Goal: Task Accomplishment & Management: Manage account settings

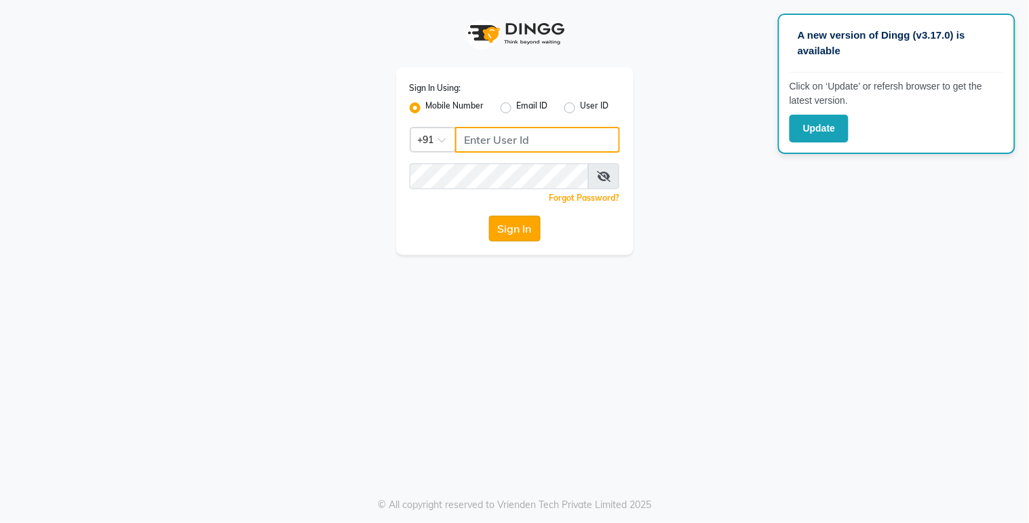
type input "9270199949"
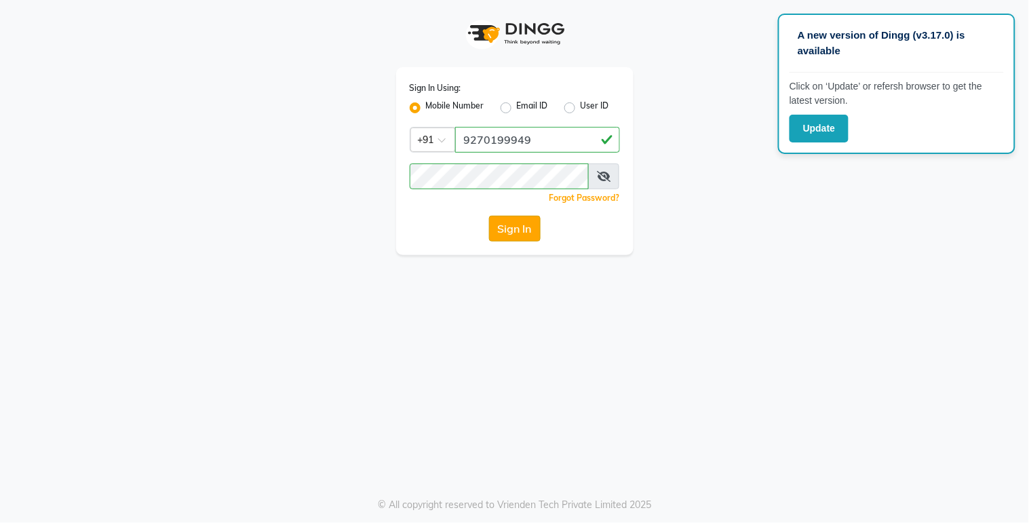
click at [504, 233] on button "Sign In" at bounding box center [515, 229] width 52 height 26
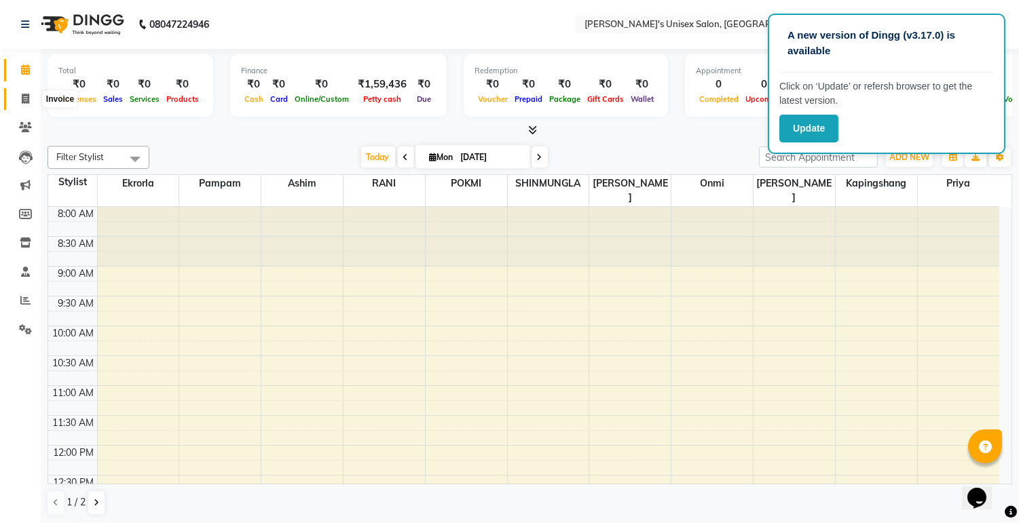
click at [24, 97] on icon at bounding box center [25, 99] width 7 height 10
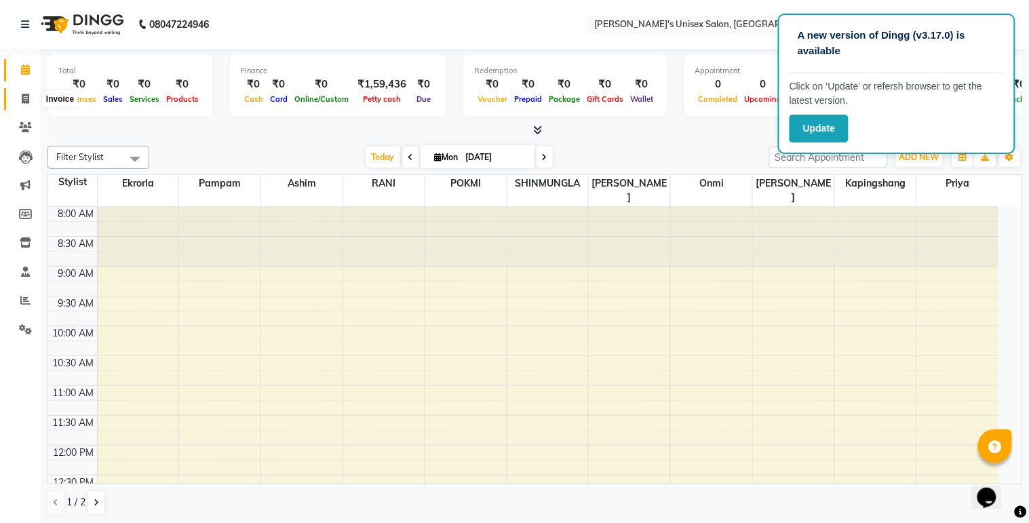
select select "service"
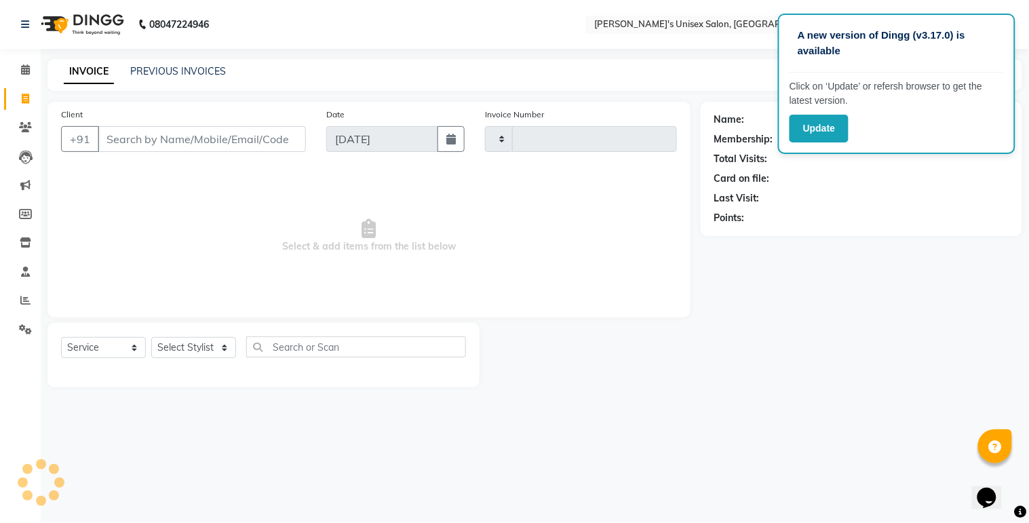
type input "0526"
select select "8273"
click at [174, 65] on link "PREVIOUS INVOICES" at bounding box center [178, 71] width 96 height 12
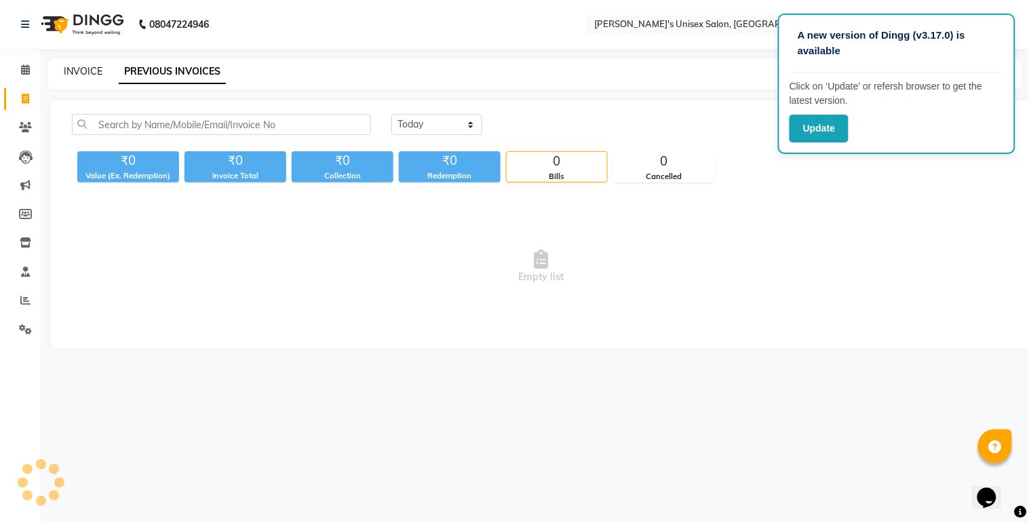
click at [71, 68] on link "INVOICE" at bounding box center [83, 71] width 39 height 12
select select "service"
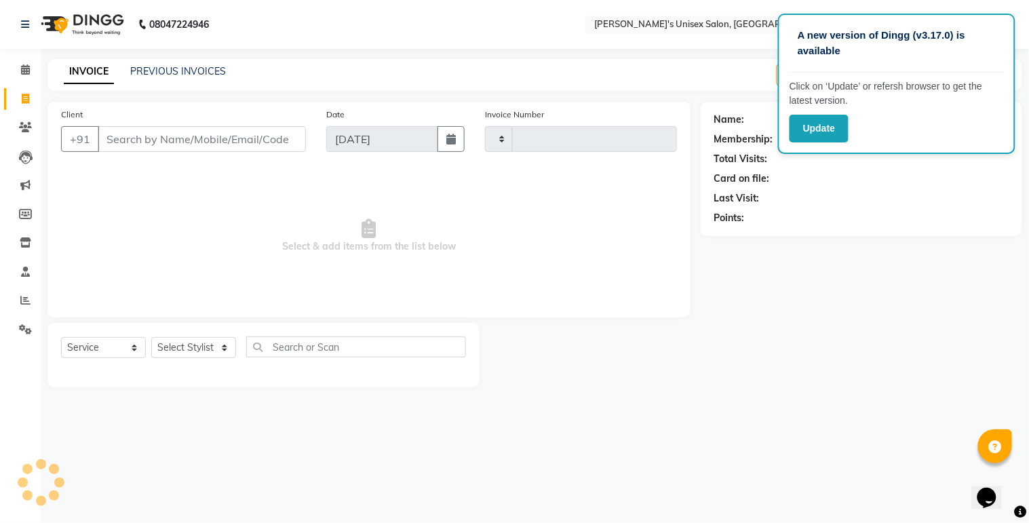
type input "0526"
select select "8273"
select select "79756"
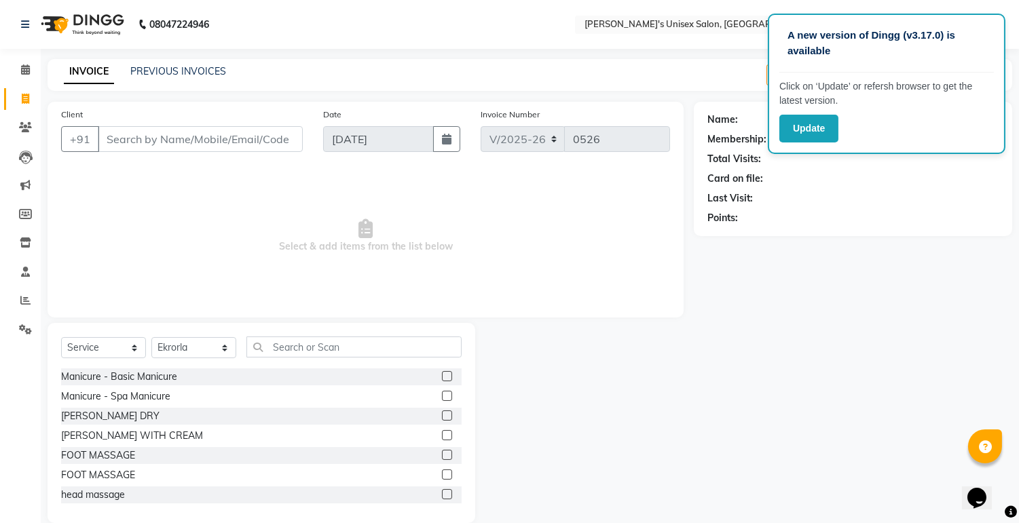
drag, startPoint x: 157, startPoint y: 126, endPoint x: 163, endPoint y: 165, distance: 39.1
click at [157, 126] on div "Client +91" at bounding box center [182, 135] width 262 height 56
click at [222, 151] on input "Client" at bounding box center [200, 139] width 205 height 26
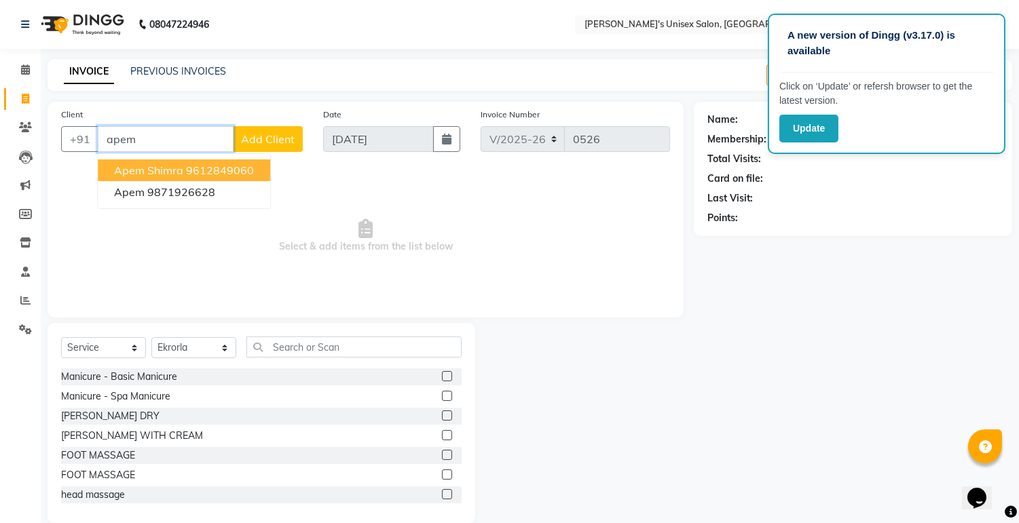
click at [148, 168] on span "Apem shimra" at bounding box center [148, 171] width 69 height 14
type input "9612849060"
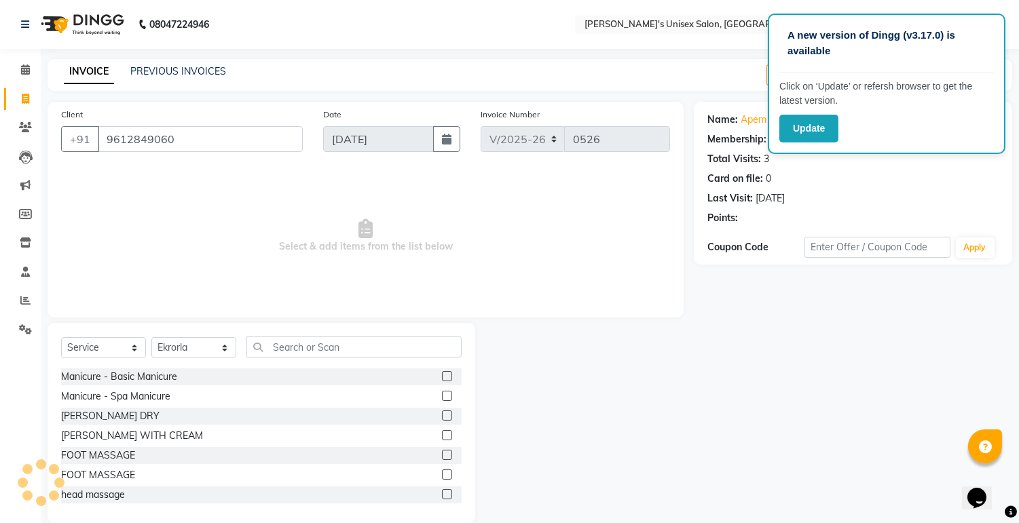
scroll to position [20, 0]
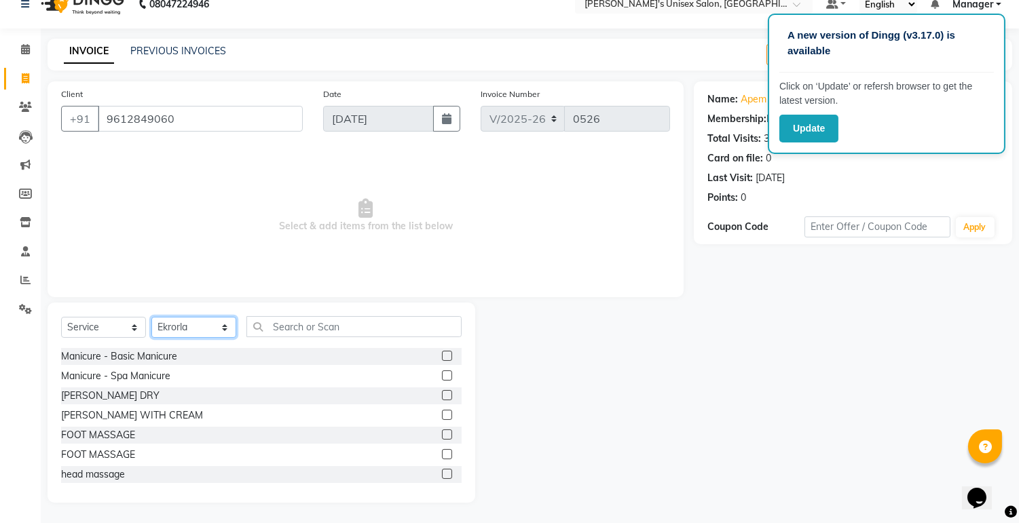
click at [225, 328] on select "Select Stylist [PERSON_NAME] Ekrorla kapingshang Manager onmi pampam POKMI priy…" at bounding box center [193, 327] width 85 height 21
select select "85454"
click at [151, 318] on select "Select Stylist [PERSON_NAME] Ekrorla kapingshang Manager onmi pampam POKMI priy…" at bounding box center [193, 327] width 85 height 21
click at [270, 333] on input "text" at bounding box center [353, 326] width 215 height 21
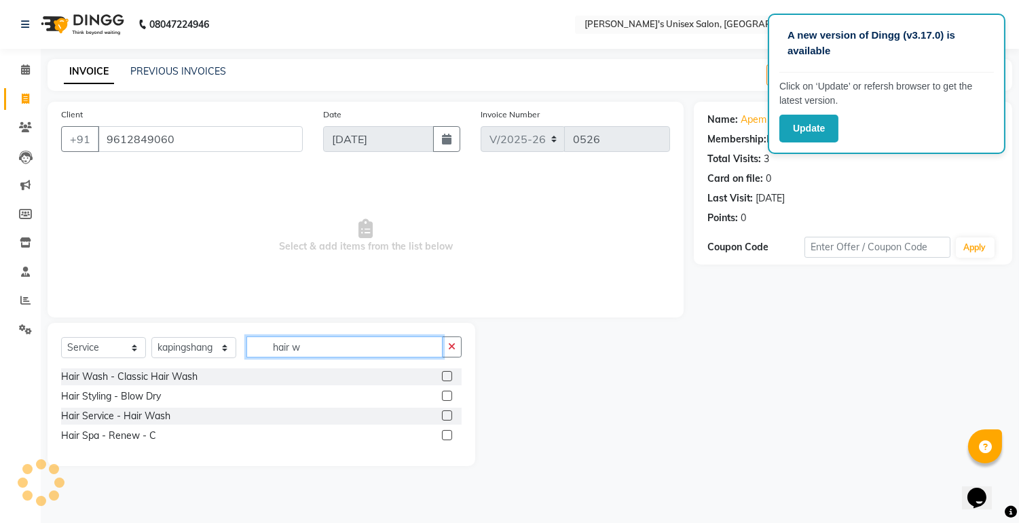
scroll to position [0, 0]
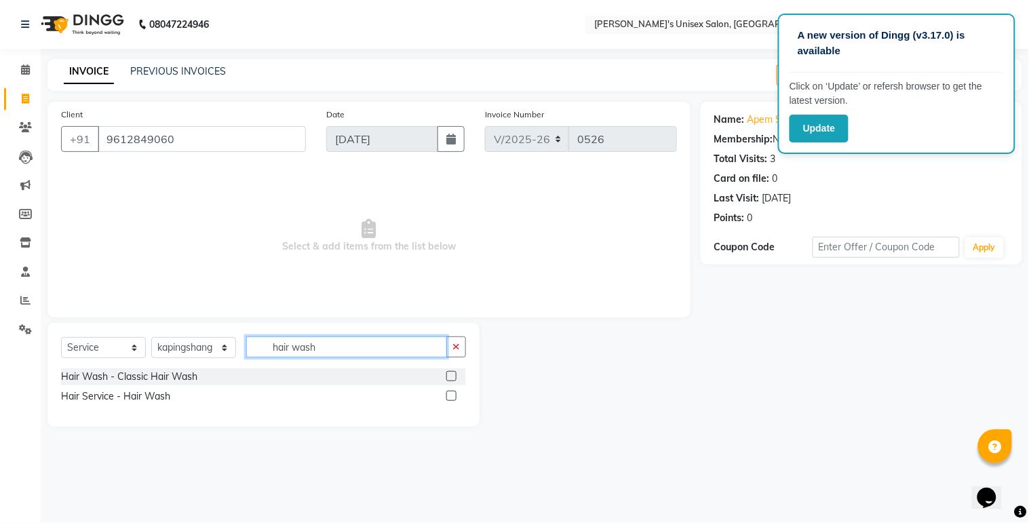
type input "hair wash"
click at [453, 395] on label at bounding box center [452, 396] width 10 height 10
click at [453, 395] on input "checkbox" at bounding box center [451, 396] width 9 height 9
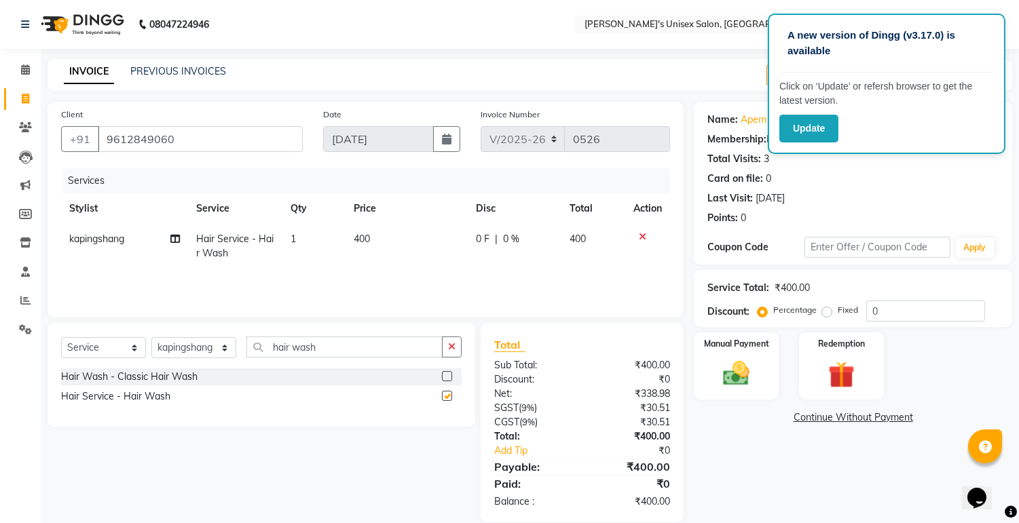
checkbox input "false"
click at [734, 349] on label "Manual Payment" at bounding box center [736, 343] width 68 height 13
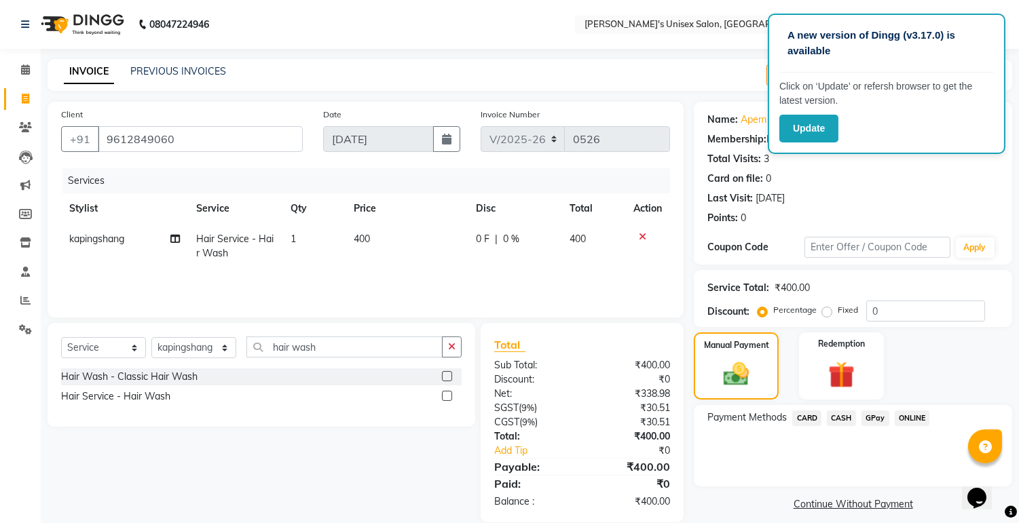
click at [906, 415] on span "ONLINE" at bounding box center [911, 419] width 35 height 16
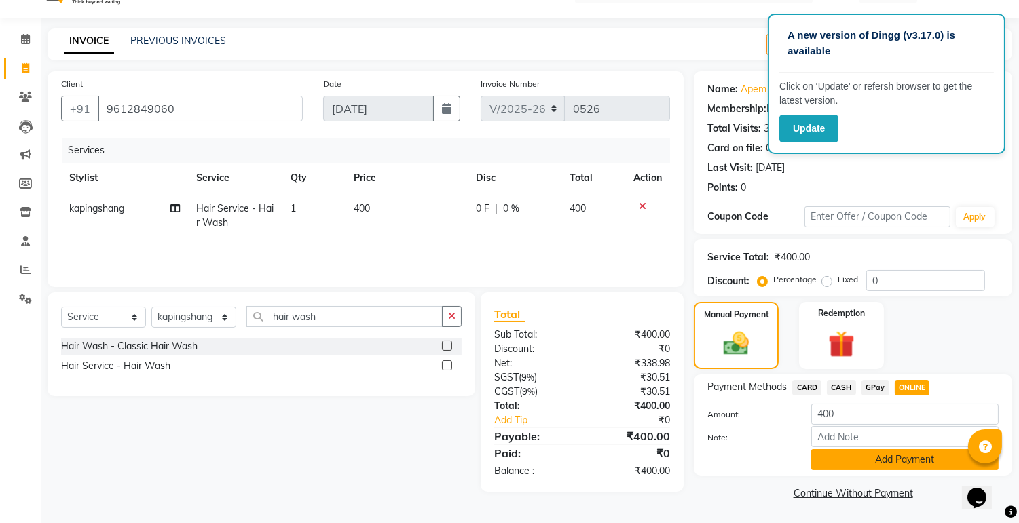
click at [906, 457] on button "Add Payment" at bounding box center [904, 459] width 187 height 21
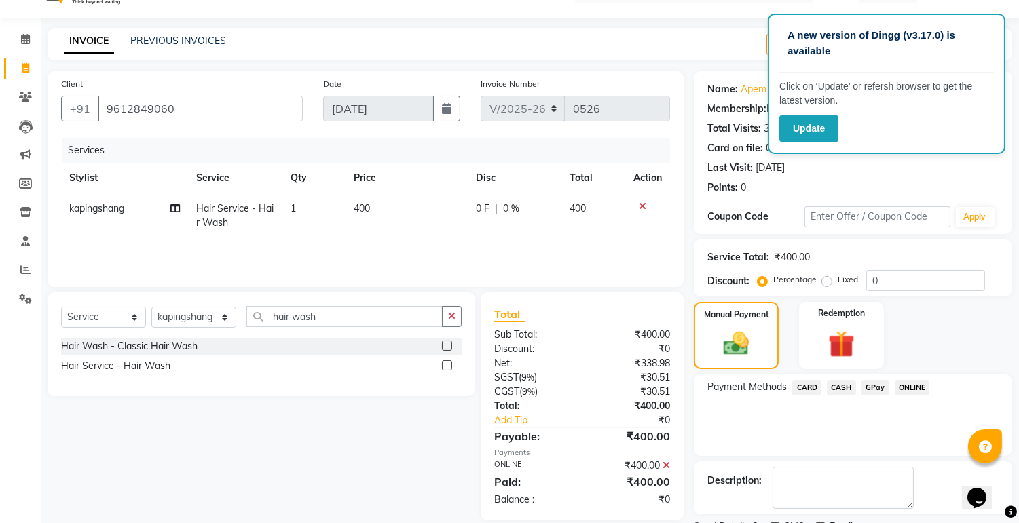
scroll to position [87, 0]
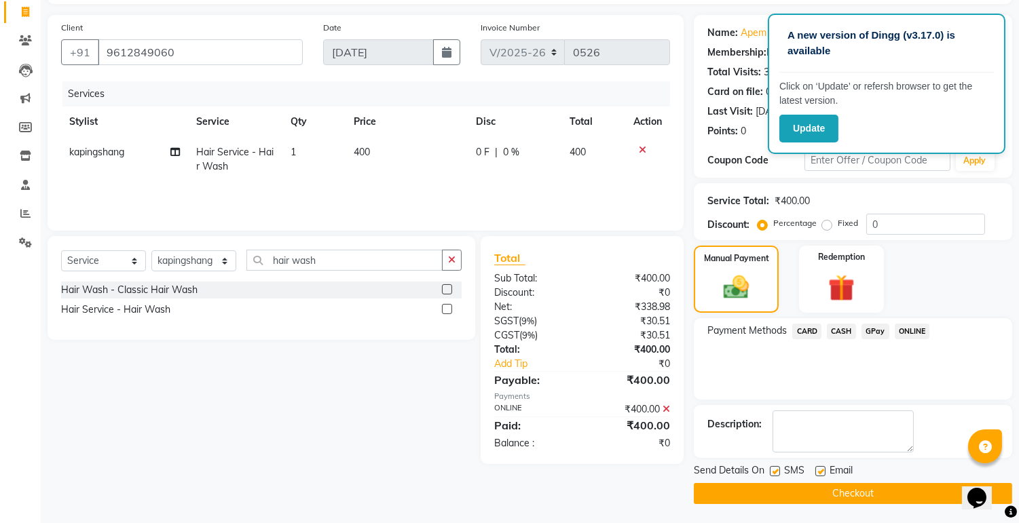
click at [818, 466] on label at bounding box center [820, 471] width 10 height 10
click at [818, 468] on input "checkbox" at bounding box center [819, 472] width 9 height 9
checkbox input "false"
click at [776, 471] on label at bounding box center [775, 471] width 10 height 10
click at [776, 471] on input "checkbox" at bounding box center [774, 472] width 9 height 9
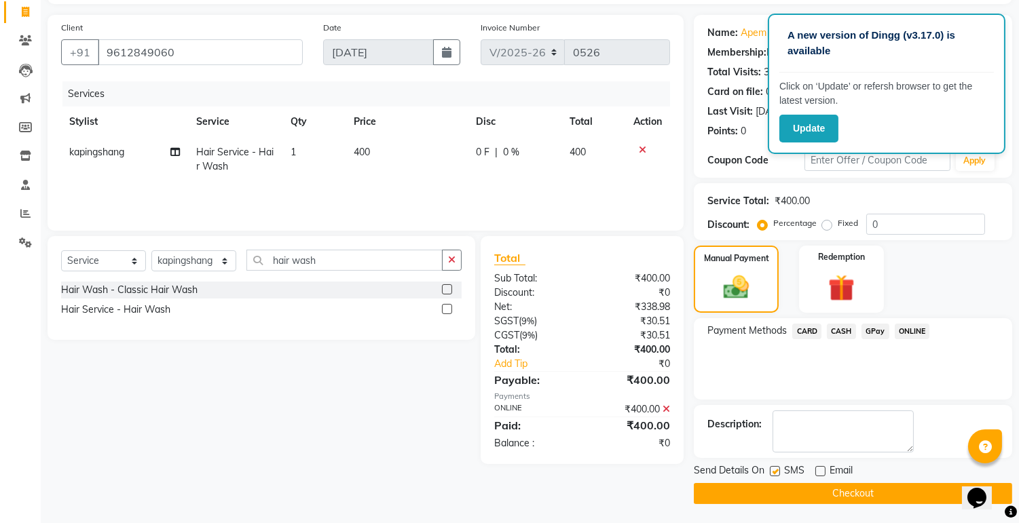
checkbox input "false"
click at [822, 483] on button "Checkout" at bounding box center [853, 493] width 318 height 21
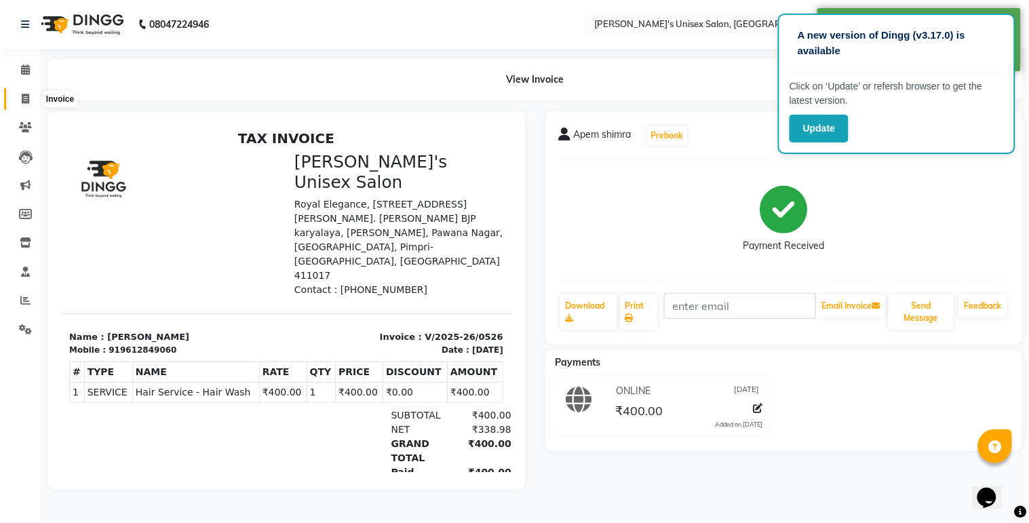
click at [29, 100] on span at bounding box center [26, 100] width 24 height 16
select select "service"
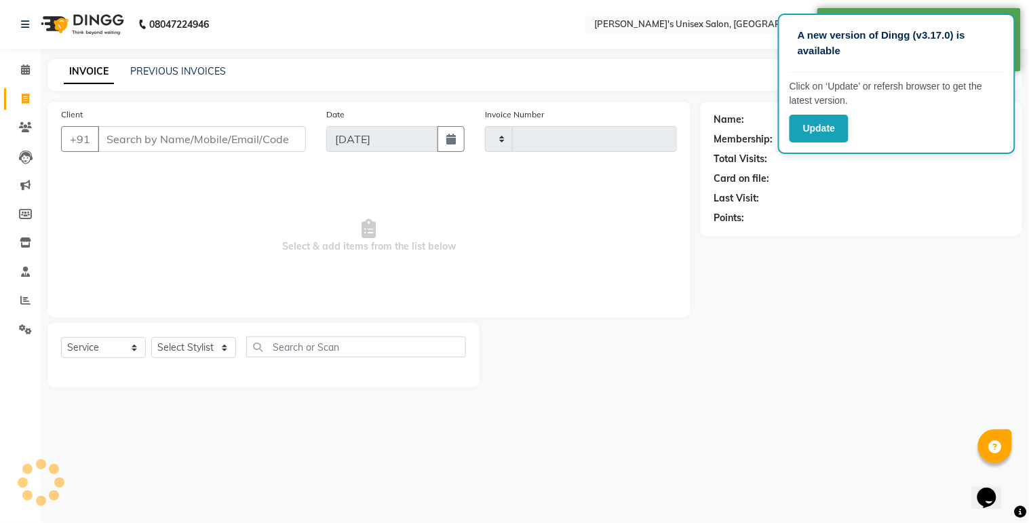
type input "0527"
select select "8273"
select select "79756"
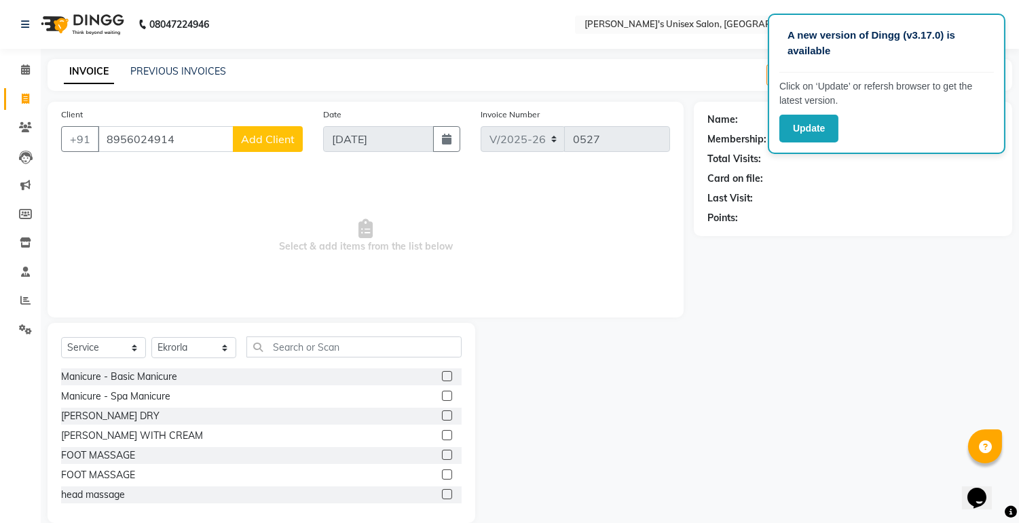
type input "8956024914"
click at [273, 139] on span "Add Client" at bounding box center [268, 139] width 54 height 14
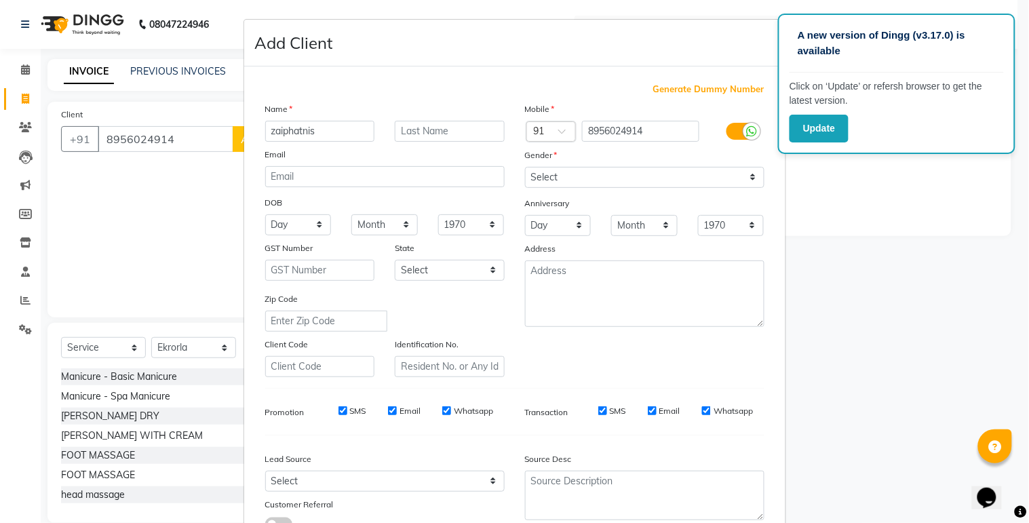
type input "zaiphatnis"
click at [746, 179] on select "Select [DEMOGRAPHIC_DATA] [DEMOGRAPHIC_DATA] Other Prefer Not To Say" at bounding box center [645, 177] width 240 height 21
select select "[DEMOGRAPHIC_DATA]"
click at [525, 167] on select "Select [DEMOGRAPHIC_DATA] [DEMOGRAPHIC_DATA] Other Prefer Not To Say" at bounding box center [645, 177] width 240 height 21
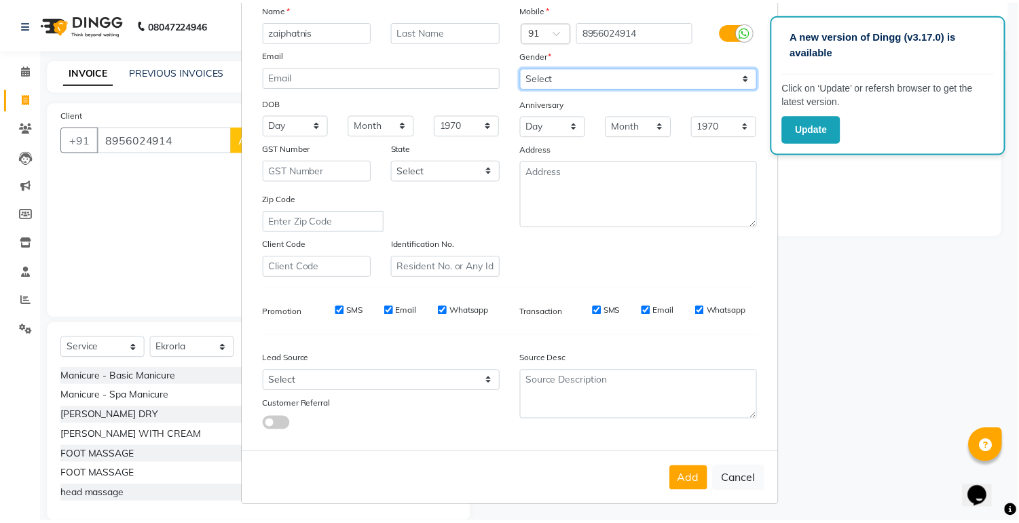
scroll to position [104, 0]
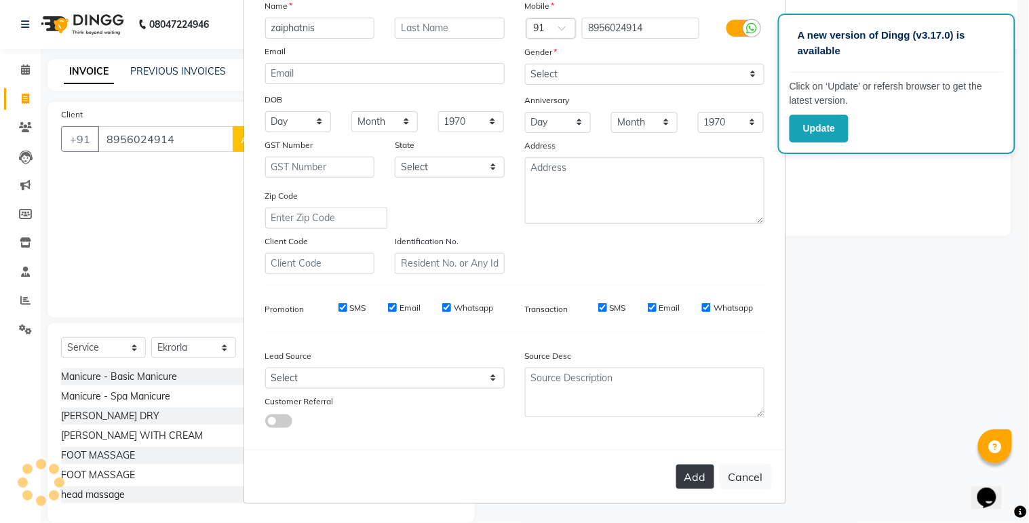
click at [702, 474] on button "Add" at bounding box center [696, 477] width 38 height 24
select select
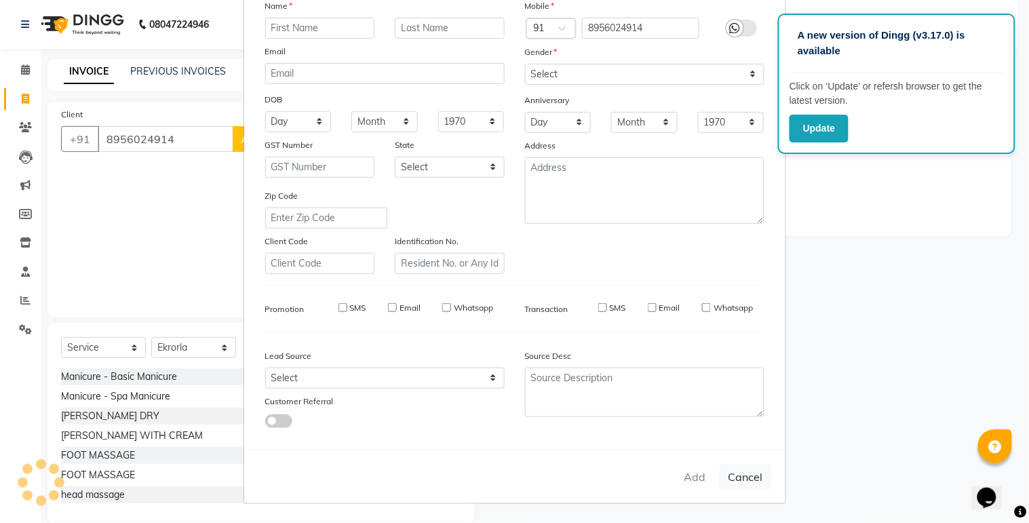
select select
checkbox input "false"
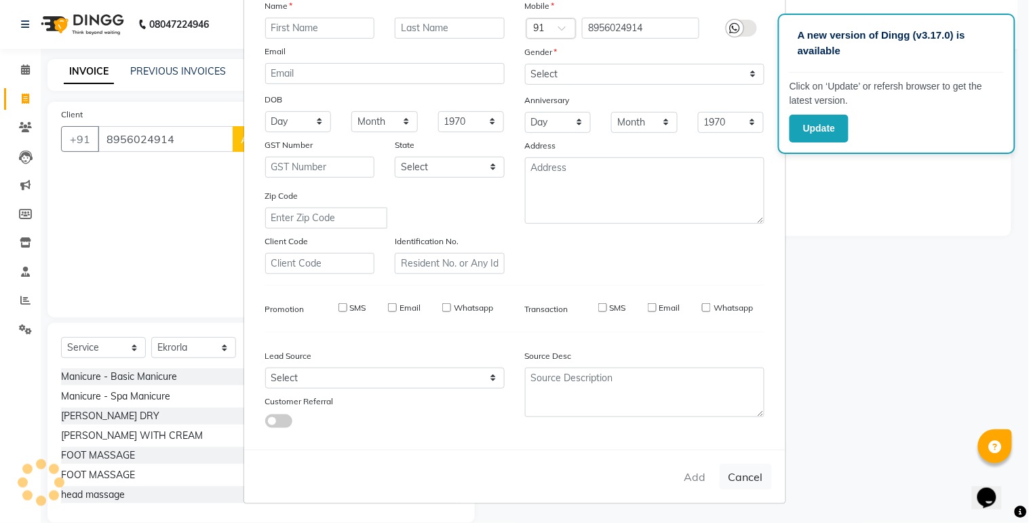
checkbox input "false"
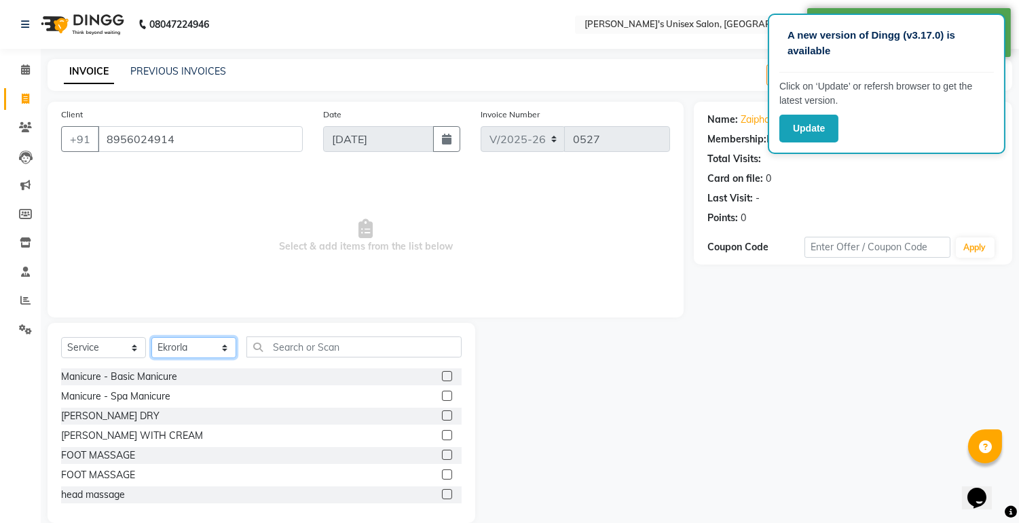
click at [225, 352] on select "Select Stylist [PERSON_NAME] Ekrorla kapingshang Manager onmi pampam POKMI priy…" at bounding box center [193, 347] width 85 height 21
select select "79761"
click at [151, 338] on select "Select Stylist [PERSON_NAME] Ekrorla kapingshang Manager onmi pampam POKMI priy…" at bounding box center [193, 347] width 85 height 21
click at [296, 349] on input "text" at bounding box center [353, 347] width 215 height 21
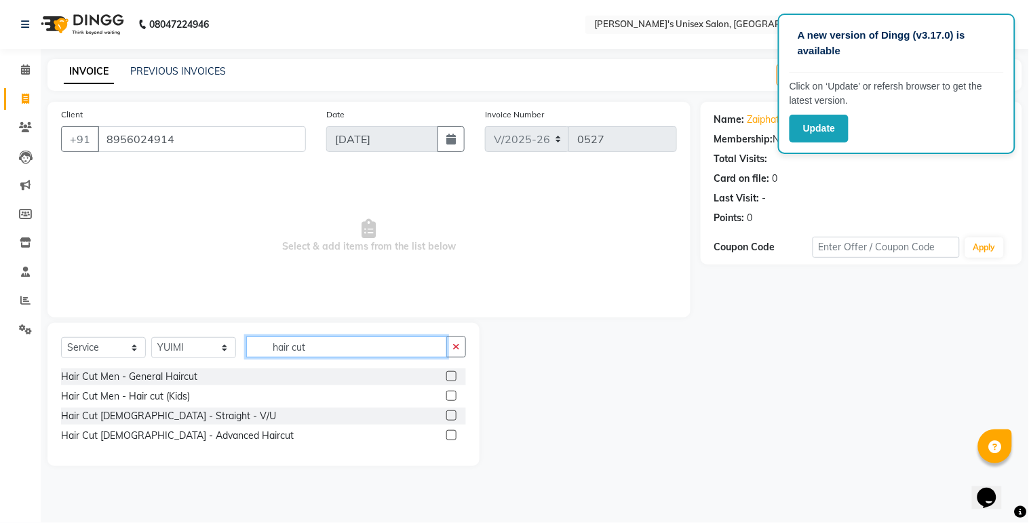
type input "hair cut"
click at [452, 436] on label at bounding box center [452, 435] width 10 height 10
click at [452, 436] on input "checkbox" at bounding box center [451, 436] width 9 height 9
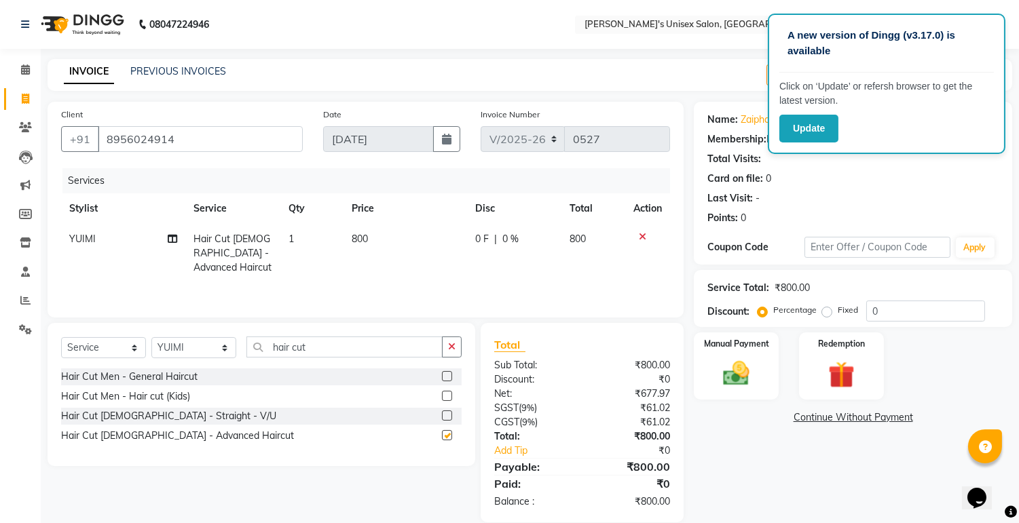
checkbox input "false"
click at [390, 240] on td "800" at bounding box center [405, 253] width 124 height 59
select select "79761"
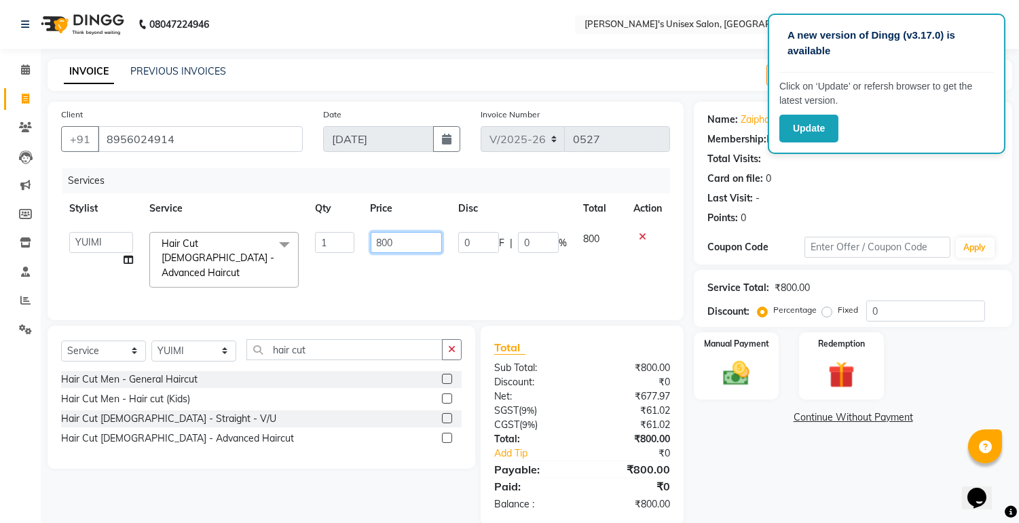
click at [381, 240] on input "800" at bounding box center [406, 242] width 71 height 21
type input "1000"
click at [324, 266] on td "1" at bounding box center [334, 260] width 55 height 72
select select "79761"
click at [129, 256] on icon at bounding box center [129, 260] width 10 height 10
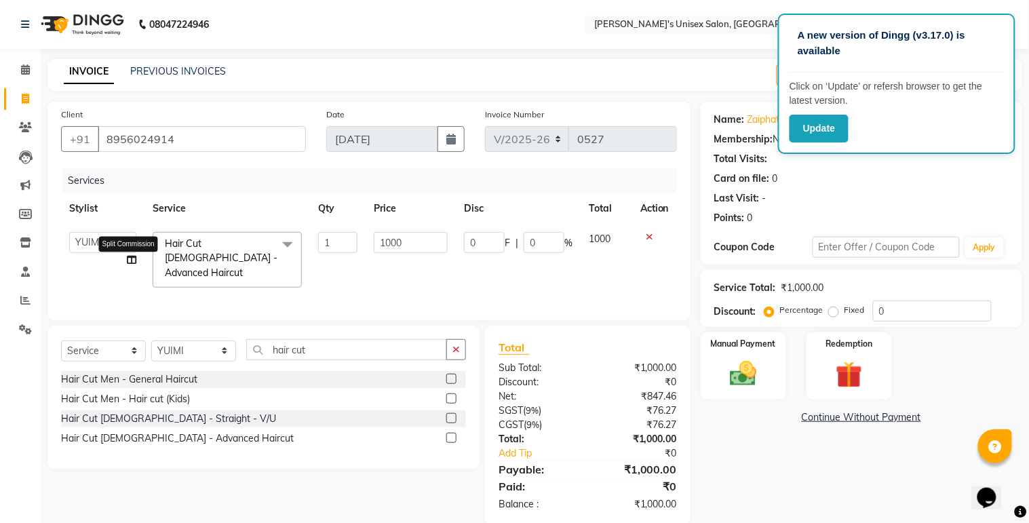
select select "79761"
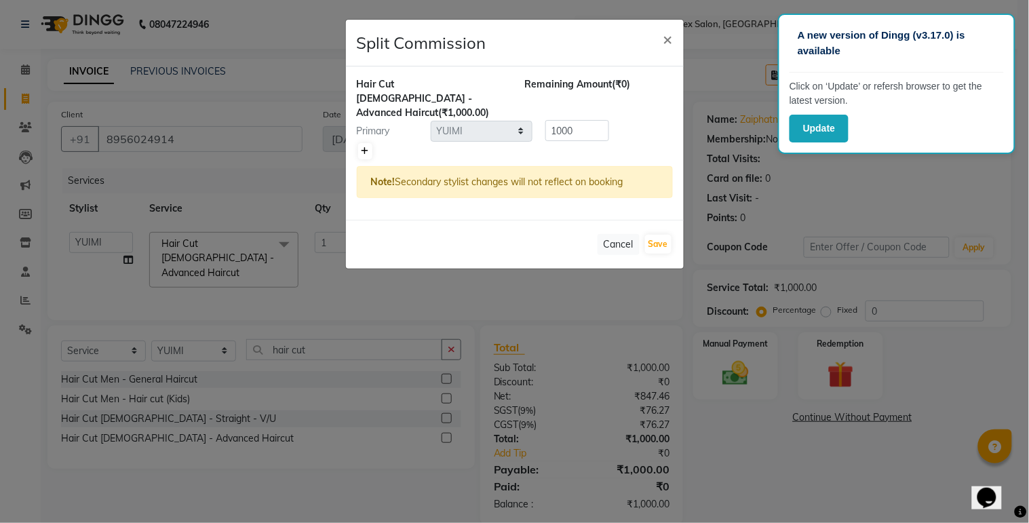
click at [368, 147] on icon at bounding box center [365, 151] width 7 height 8
type input "500"
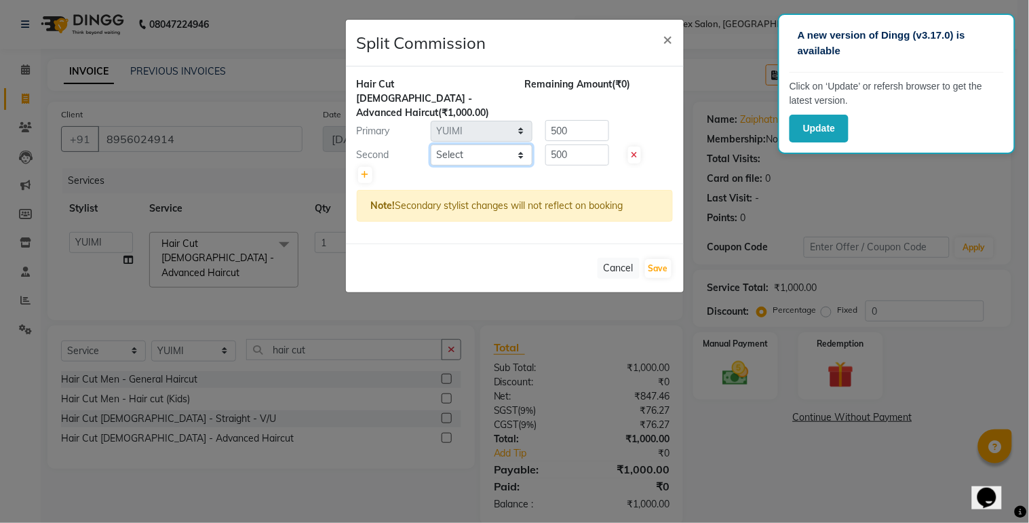
click at [523, 145] on select "Select [PERSON_NAME] Ekrorla kapingshang Manager onmi pampam POKMI priya RANI […" at bounding box center [482, 155] width 102 height 21
select select "85454"
click at [431, 145] on select "Select [PERSON_NAME] Ekrorla kapingshang Manager onmi pampam POKMI priya RANI […" at bounding box center [482, 155] width 102 height 21
click at [600, 145] on input "500" at bounding box center [578, 155] width 64 height 21
type input "5"
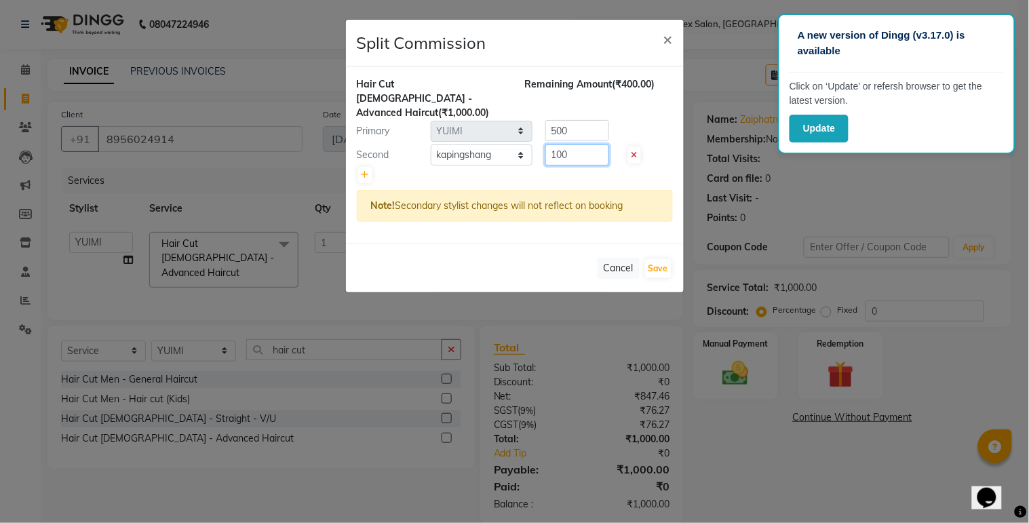
type input "100"
click at [634, 166] on div at bounding box center [515, 175] width 316 height 19
click at [589, 120] on input "500" at bounding box center [578, 130] width 64 height 21
type input "5"
type input "900"
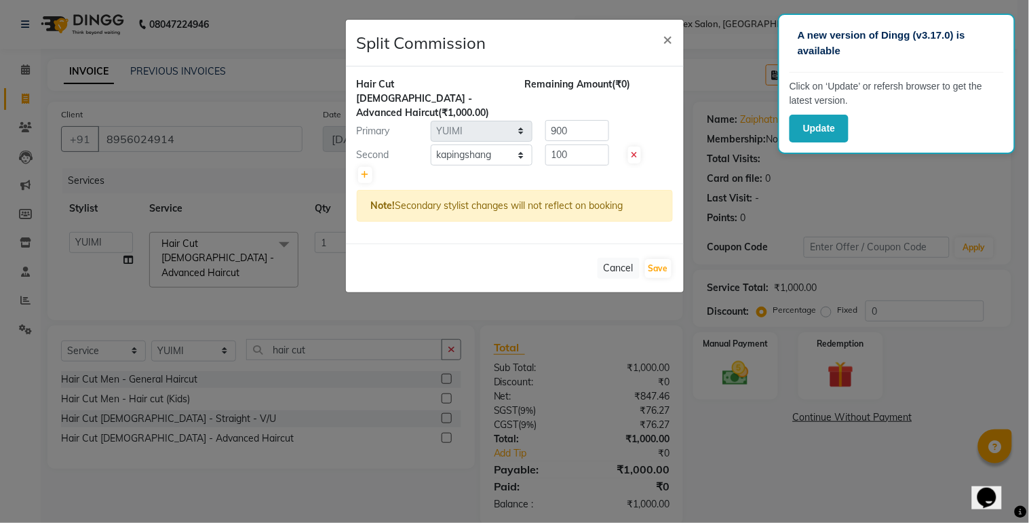
click at [669, 120] on div "Primary Select [PERSON_NAME] Ekrorla kapingshang Manager onmi pampam POKMI priy…" at bounding box center [515, 131] width 337 height 22
click at [656, 259] on button "Save" at bounding box center [658, 268] width 26 height 19
select select "Select"
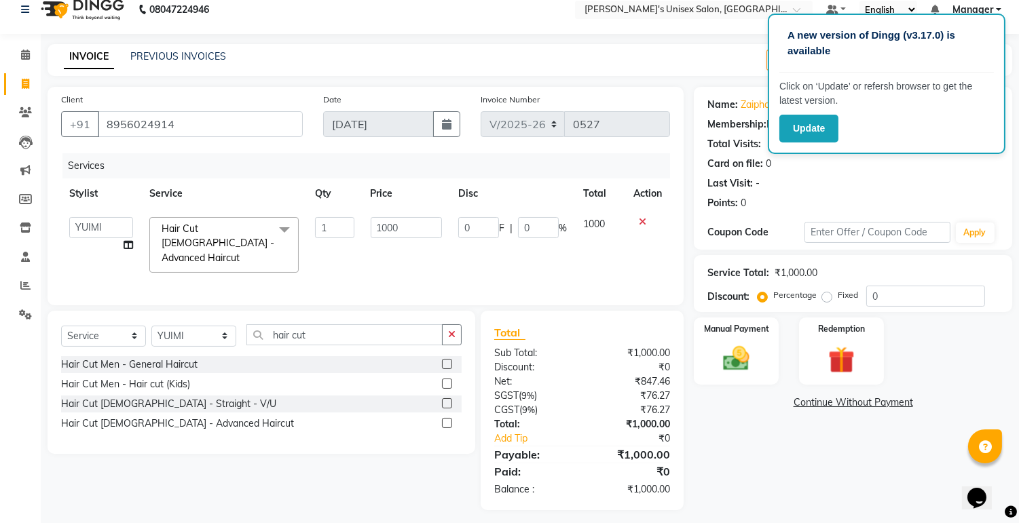
scroll to position [19, 0]
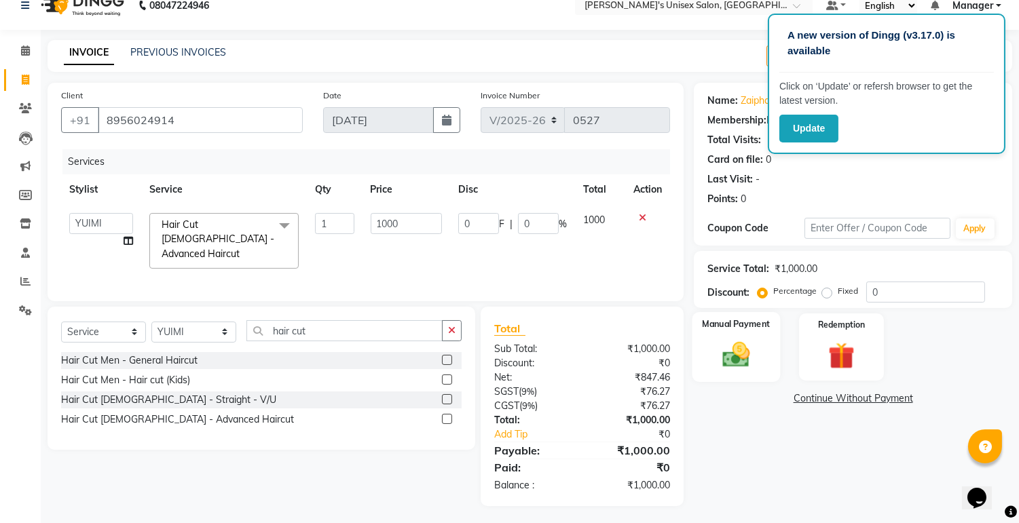
drag, startPoint x: 736, startPoint y: 356, endPoint x: 745, endPoint y: 341, distance: 17.1
click at [735, 354] on img at bounding box center [736, 355] width 45 height 32
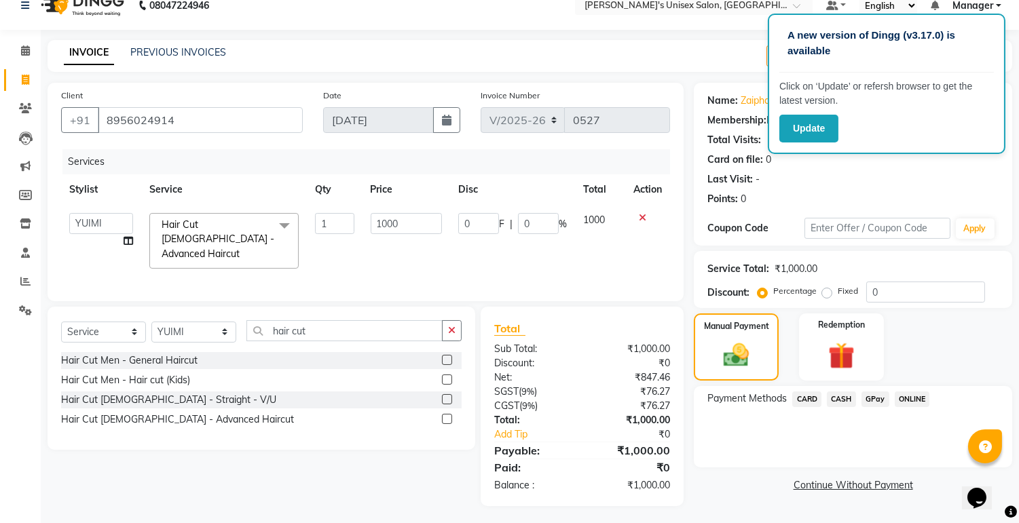
click at [908, 396] on span "ONLINE" at bounding box center [911, 400] width 35 height 16
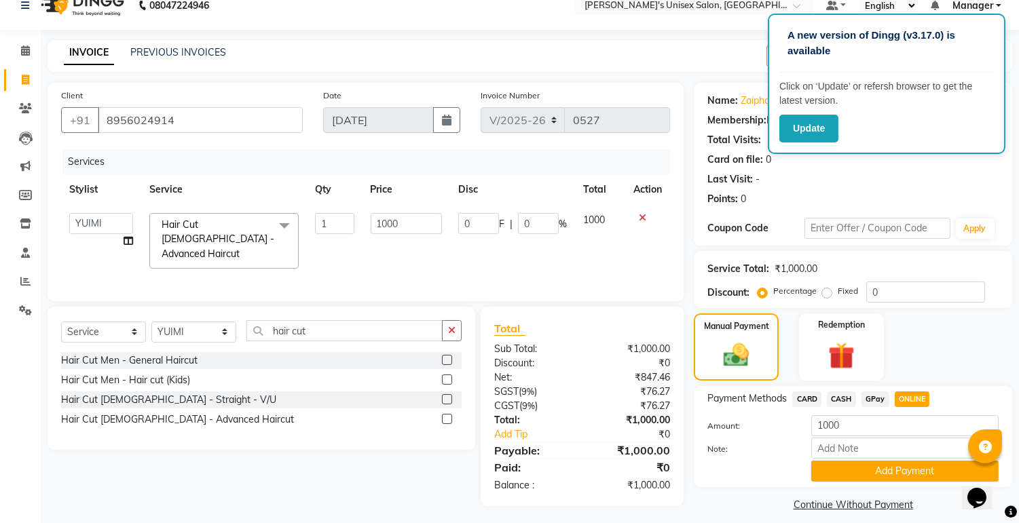
scroll to position [31, 0]
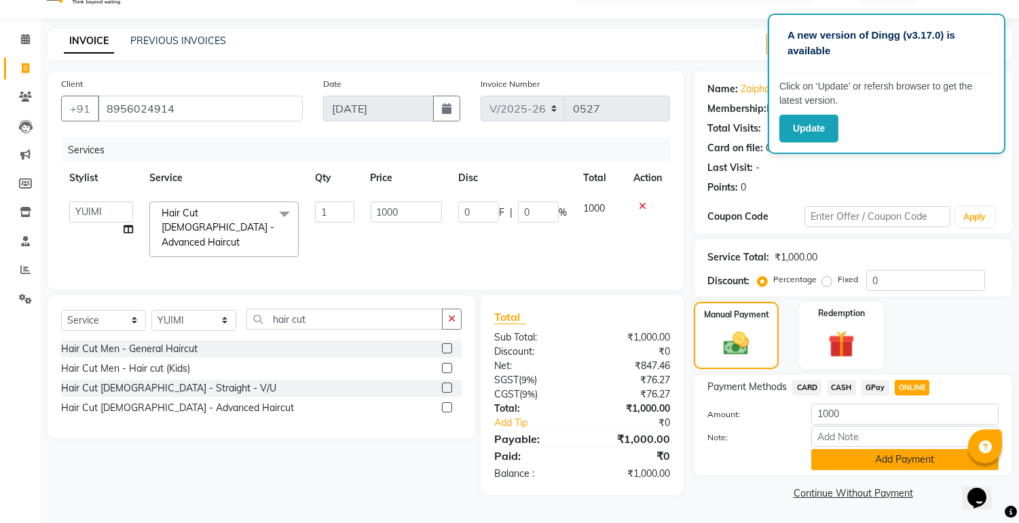
click at [892, 461] on button "Add Payment" at bounding box center [904, 459] width 187 height 21
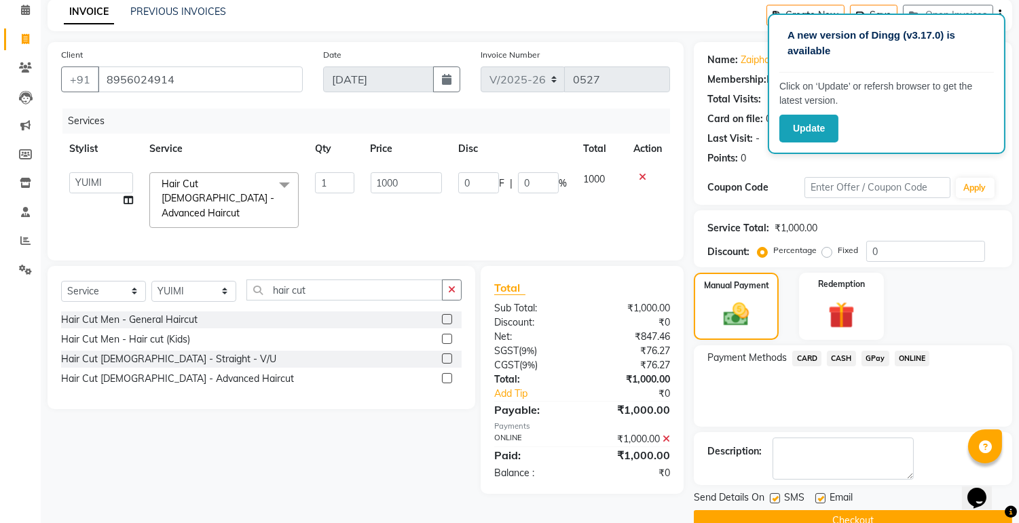
scroll to position [87, 0]
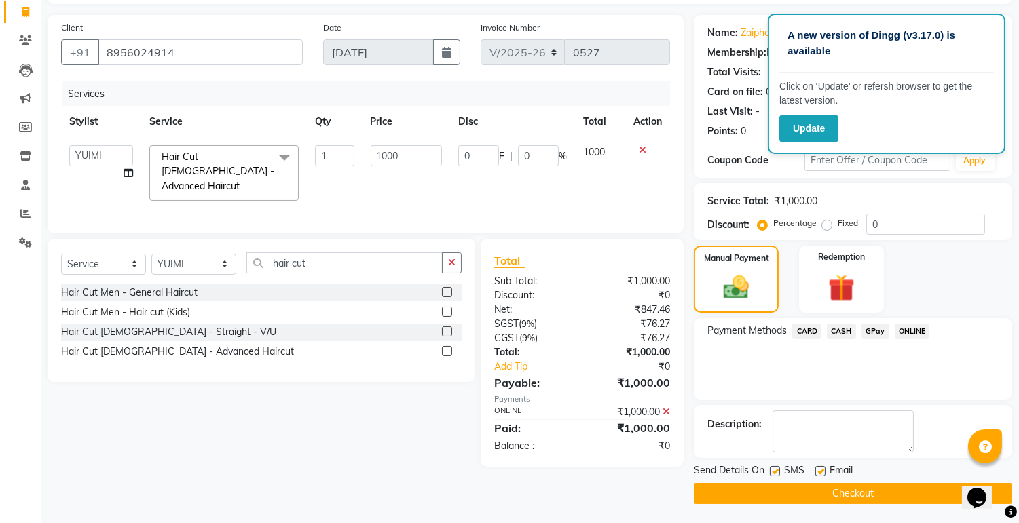
click at [819, 470] on label at bounding box center [820, 471] width 10 height 10
click at [819, 470] on input "checkbox" at bounding box center [819, 472] width 9 height 9
checkbox input "false"
click at [779, 467] on label at bounding box center [775, 471] width 10 height 10
click at [778, 468] on input "checkbox" at bounding box center [774, 472] width 9 height 9
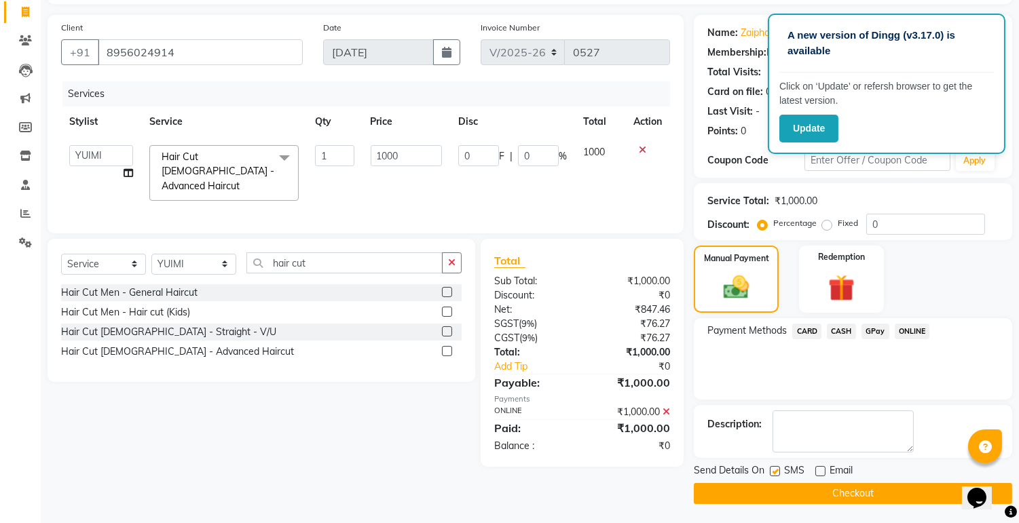
checkbox input "false"
click at [799, 485] on button "Checkout" at bounding box center [853, 493] width 318 height 21
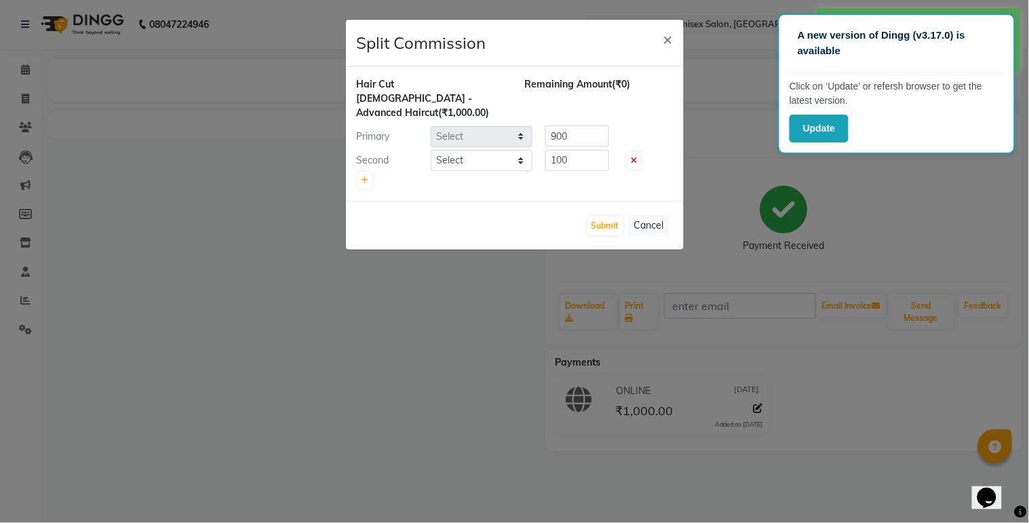
select select "79761"
select select "85454"
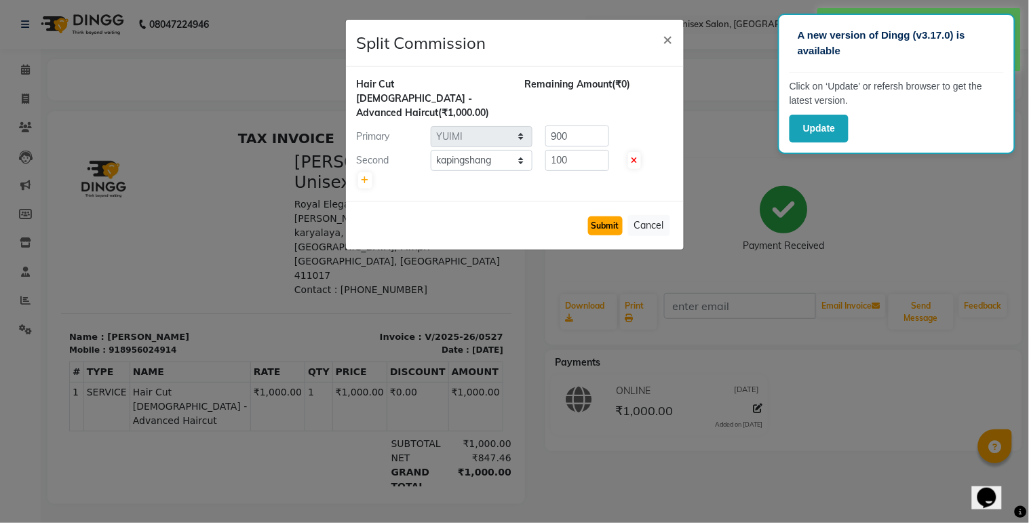
click at [596, 216] on button "Submit" at bounding box center [605, 225] width 35 height 19
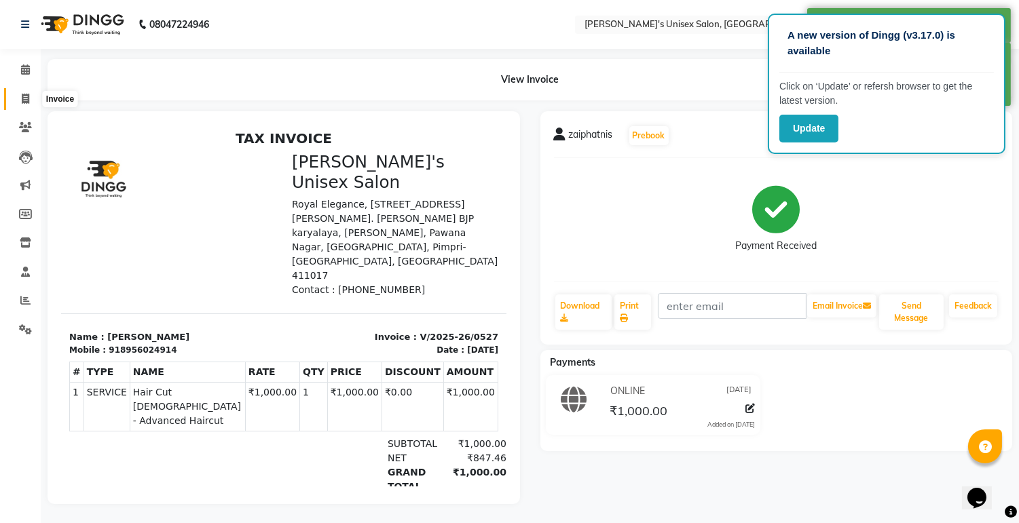
click at [25, 103] on icon at bounding box center [25, 99] width 7 height 10
select select "service"
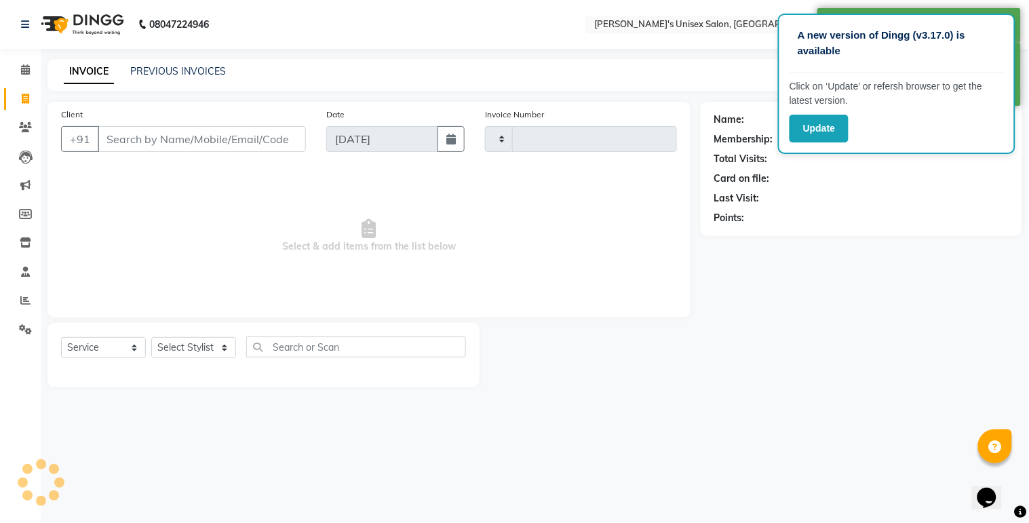
type input "0528"
select select "8273"
select select "79756"
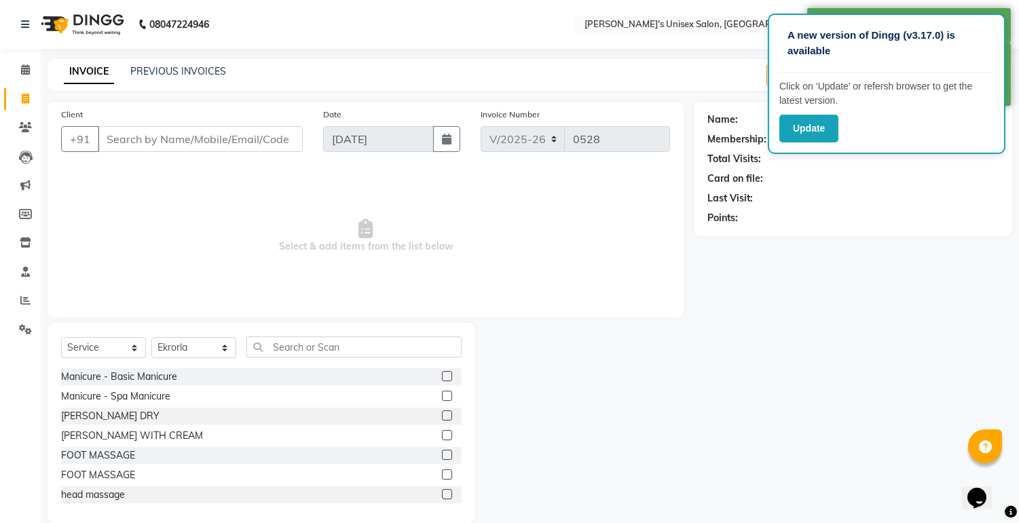
click at [125, 133] on input "Client" at bounding box center [200, 139] width 205 height 26
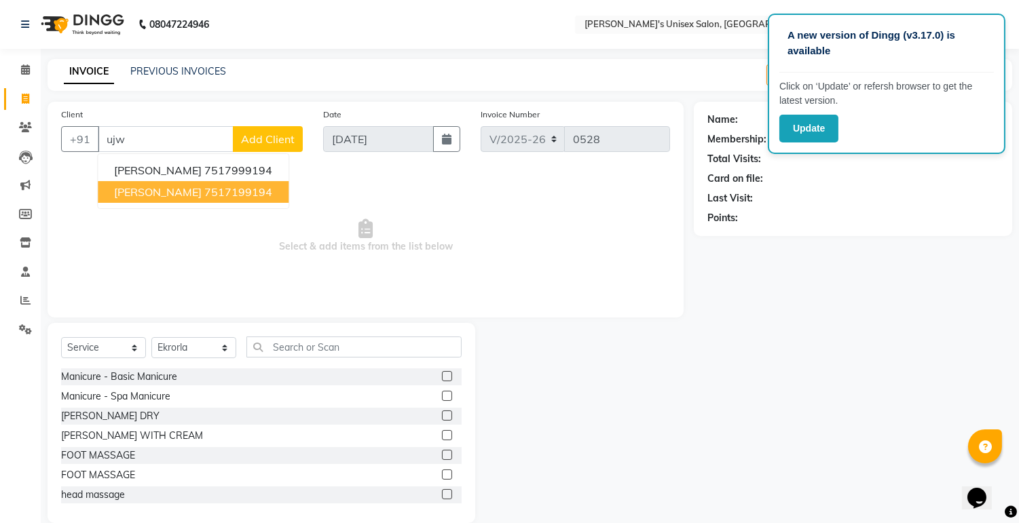
click at [143, 187] on span "[PERSON_NAME]" at bounding box center [158, 192] width 88 height 14
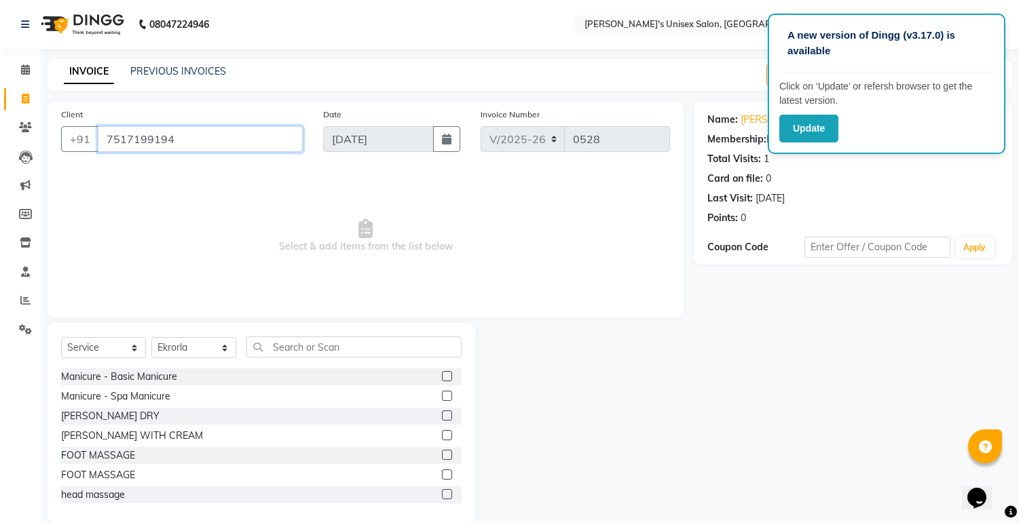
click at [206, 139] on input "7517199194" at bounding box center [200, 139] width 205 height 26
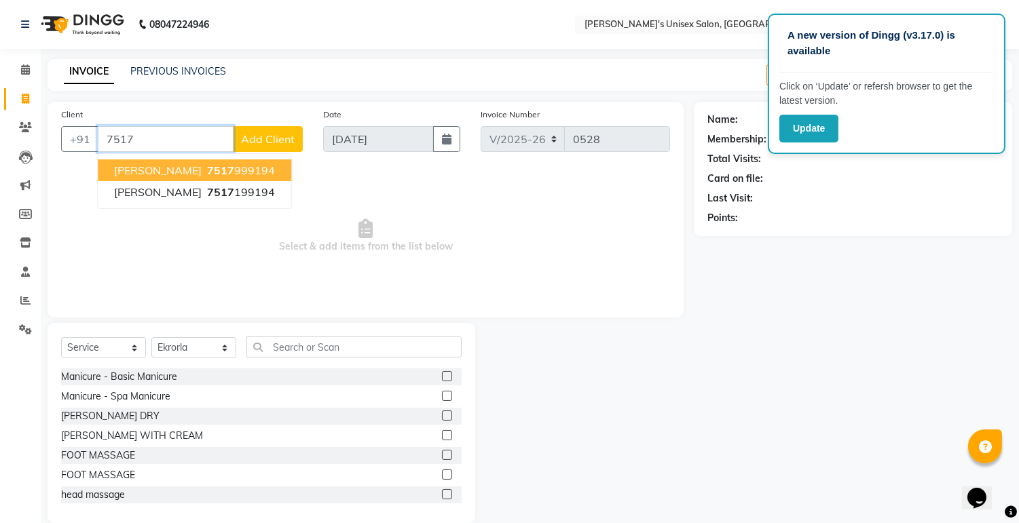
click at [223, 159] on button "[PERSON_NAME] 7517 999194" at bounding box center [194, 170] width 193 height 22
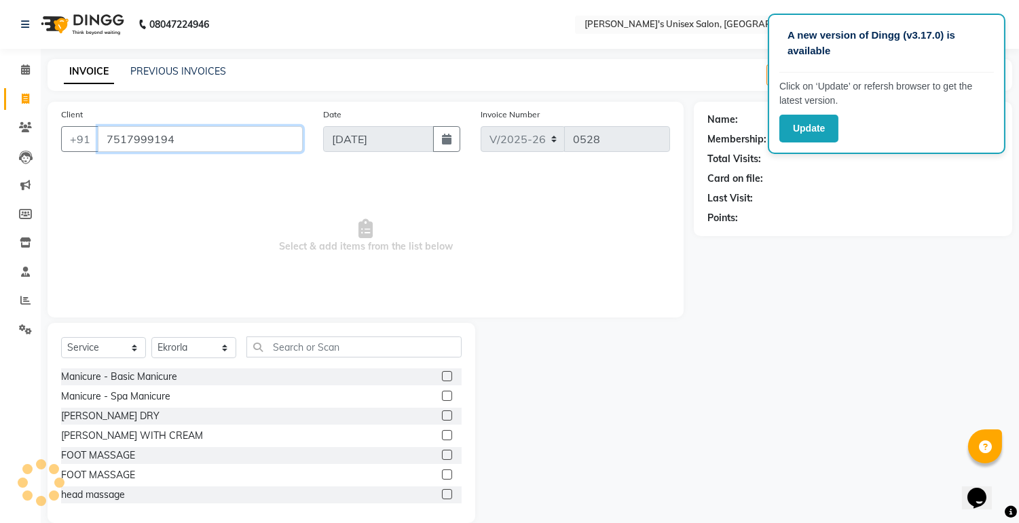
type input "7517999194"
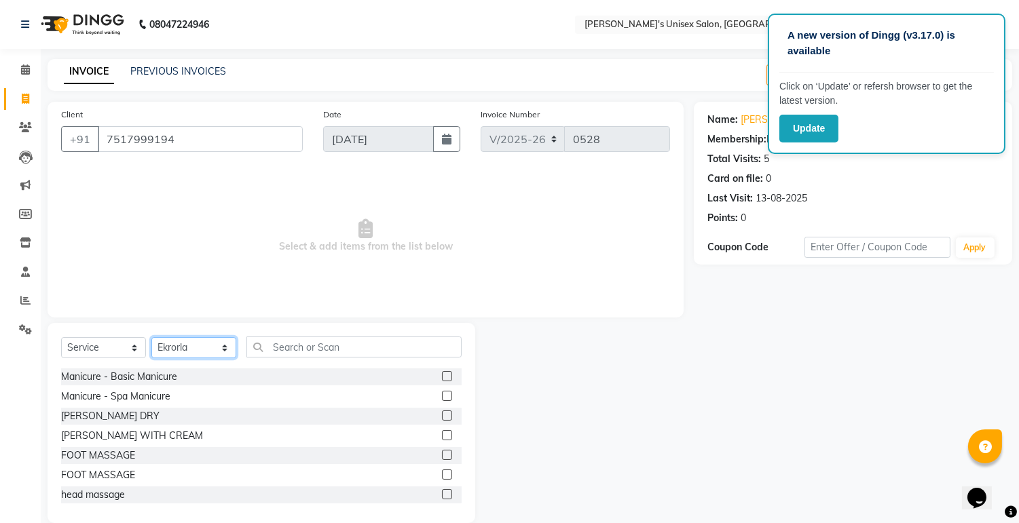
click at [227, 345] on select "Select Stylist [PERSON_NAME] Ekrorla kapingshang Manager onmi pampam POKMI priy…" at bounding box center [193, 347] width 85 height 21
select select "79778"
click at [151, 338] on select "Select Stylist [PERSON_NAME] Ekrorla kapingshang Manager onmi pampam POKMI priy…" at bounding box center [193, 347] width 85 height 21
click at [327, 334] on div "Select Service Product Membership Package Voucher Prepaid Gift Card Select Styl…" at bounding box center [262, 423] width 428 height 200
click at [322, 347] on input "text" at bounding box center [353, 347] width 215 height 21
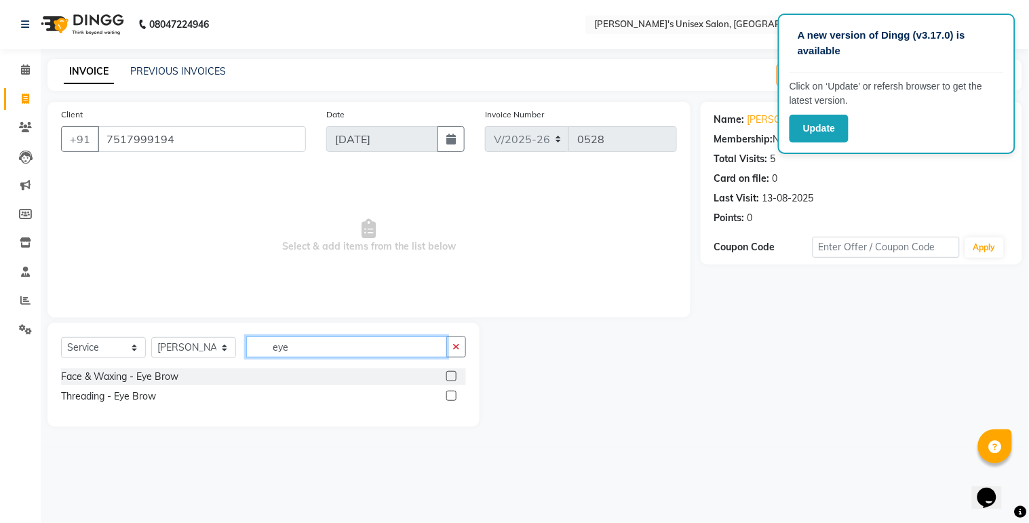
type input "eye"
click at [450, 373] on label at bounding box center [452, 376] width 10 height 10
click at [450, 373] on input "checkbox" at bounding box center [451, 377] width 9 height 9
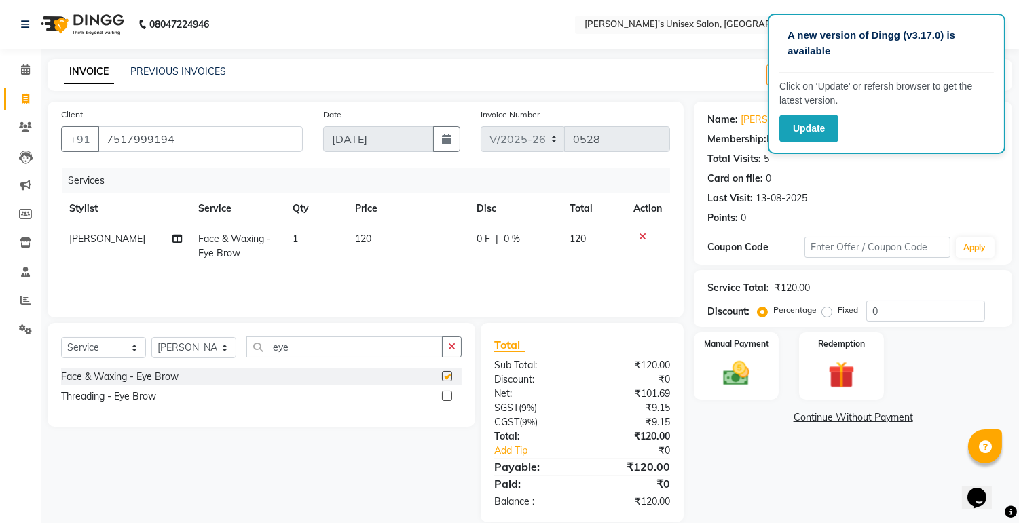
checkbox input "false"
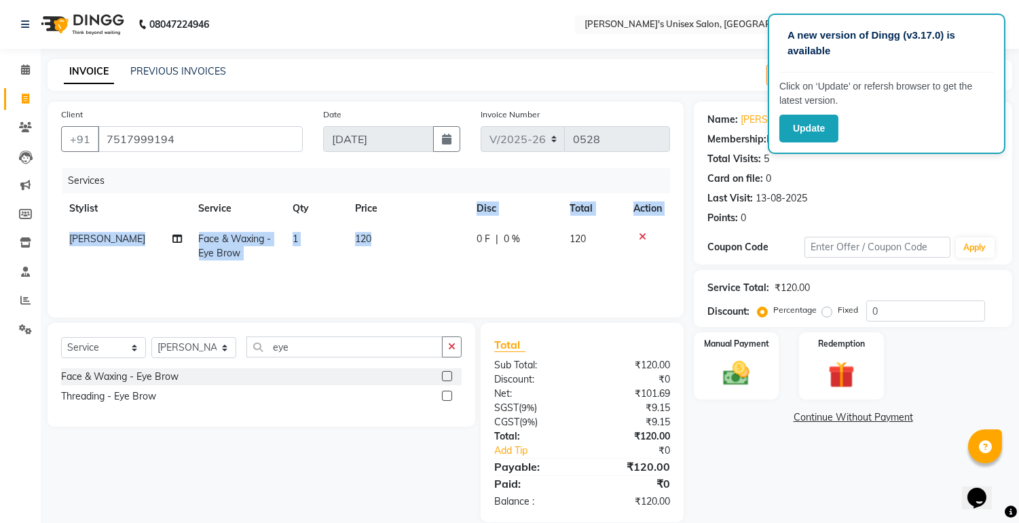
click at [381, 221] on table "Stylist Service Qty Price Disc Total Action [PERSON_NAME] Face & Waxing - Eye B…" at bounding box center [365, 230] width 609 height 75
click at [379, 238] on td "120" at bounding box center [407, 246] width 121 height 45
select select "79778"
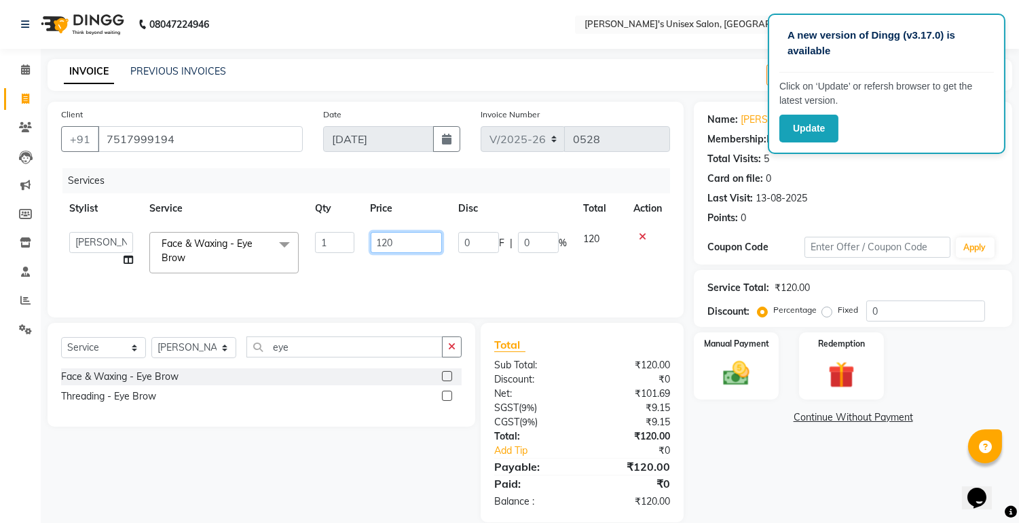
click at [387, 242] on input "120" at bounding box center [406, 242] width 71 height 21
type input "180"
click at [402, 284] on div "Services Stylist Service Qty Price Disc Total Action [PERSON_NAME] Ekrorla kapi…" at bounding box center [365, 236] width 609 height 136
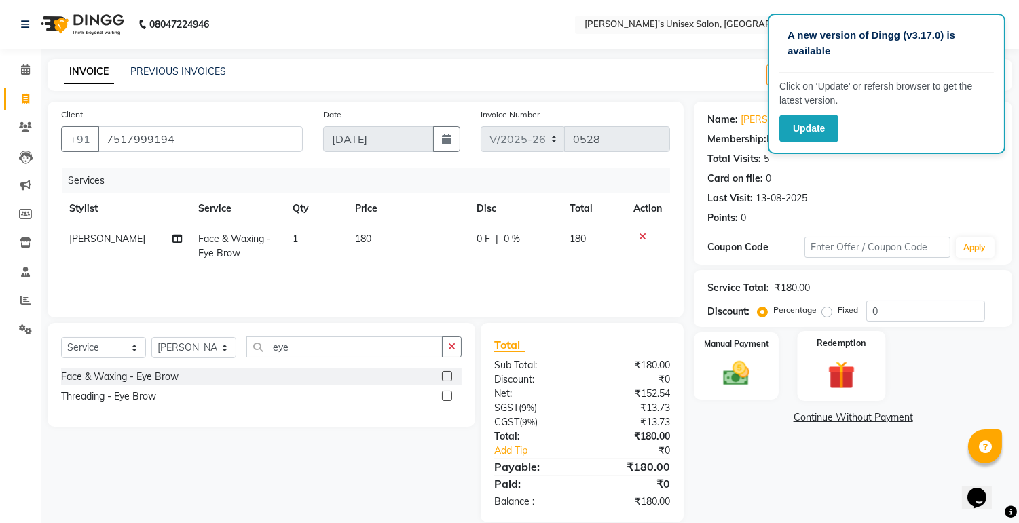
scroll to position [19, 0]
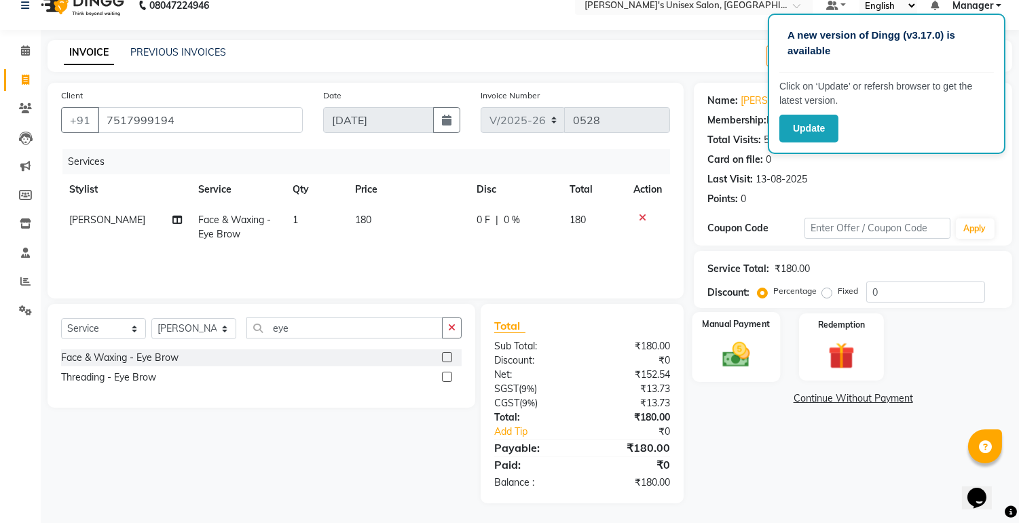
click at [762, 346] on div "Manual Payment" at bounding box center [736, 346] width 88 height 69
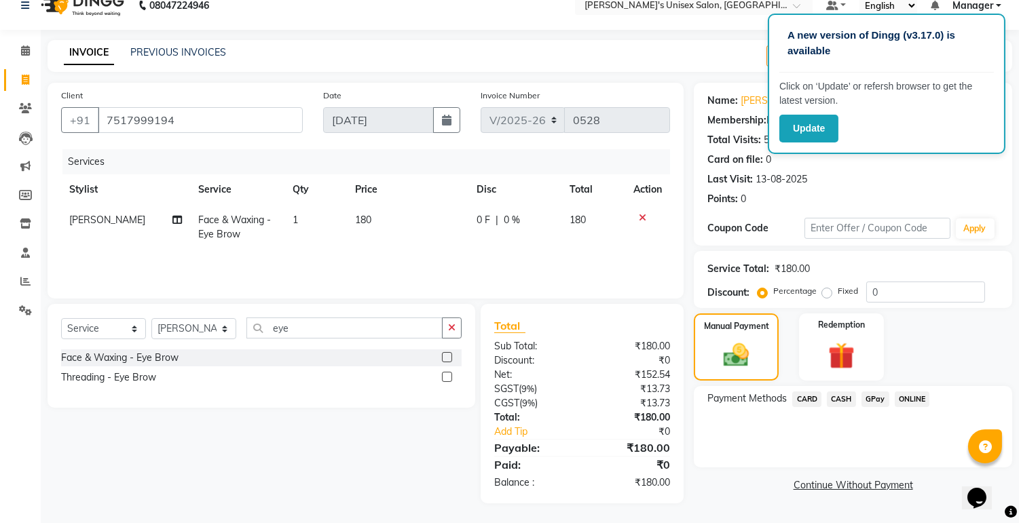
click at [921, 398] on span "ONLINE" at bounding box center [911, 400] width 35 height 16
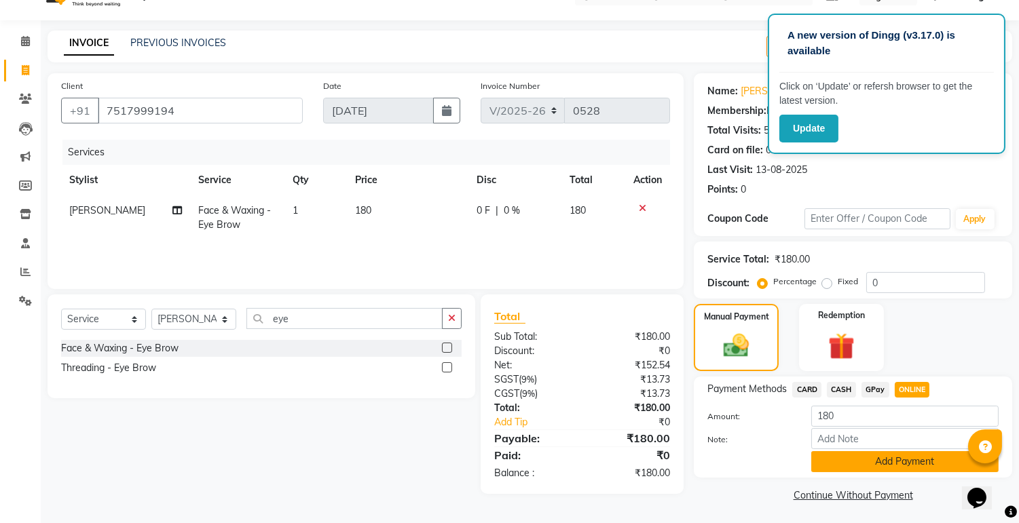
scroll to position [31, 0]
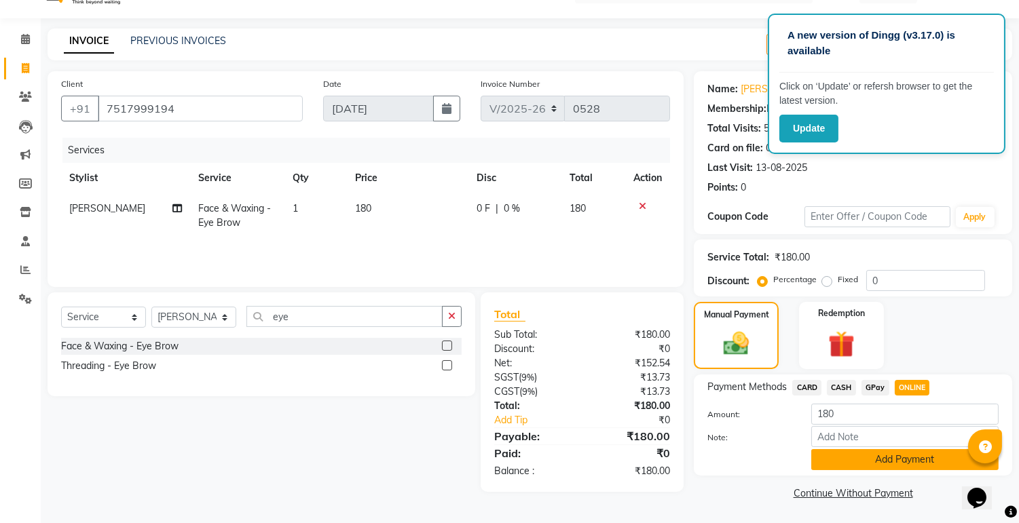
click at [907, 458] on button "Add Payment" at bounding box center [904, 459] width 187 height 21
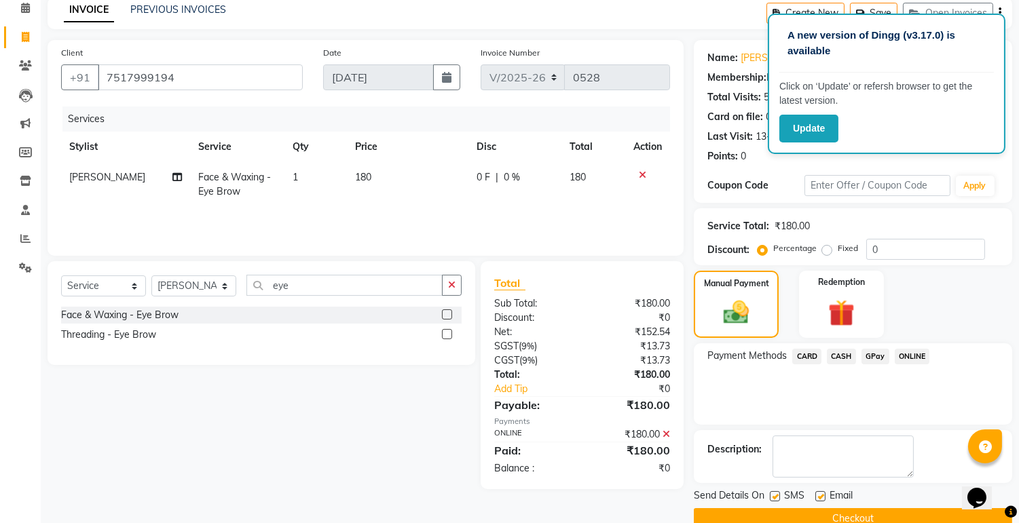
scroll to position [87, 0]
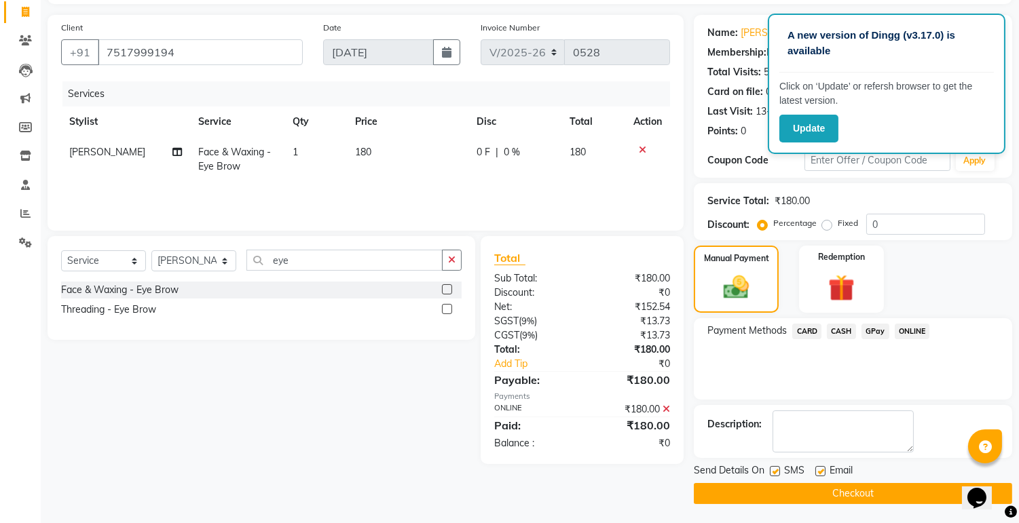
click at [815, 469] on label at bounding box center [820, 471] width 10 height 10
click at [815, 469] on input "checkbox" at bounding box center [819, 472] width 9 height 9
checkbox input "false"
click at [772, 466] on label at bounding box center [775, 471] width 10 height 10
click at [772, 468] on input "checkbox" at bounding box center [774, 472] width 9 height 9
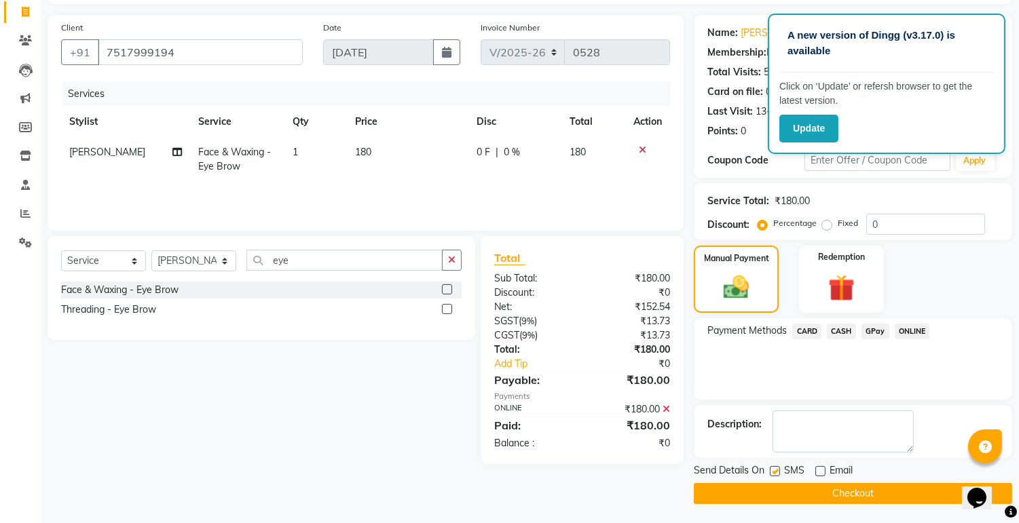
checkbox input "false"
click at [794, 485] on button "Checkout" at bounding box center [853, 493] width 318 height 21
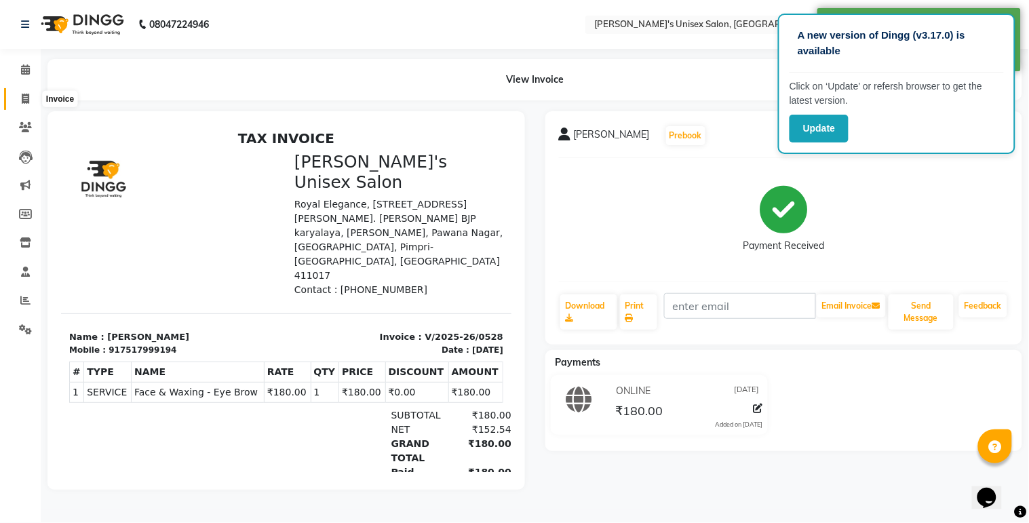
click at [30, 103] on span at bounding box center [26, 100] width 24 height 16
select select "service"
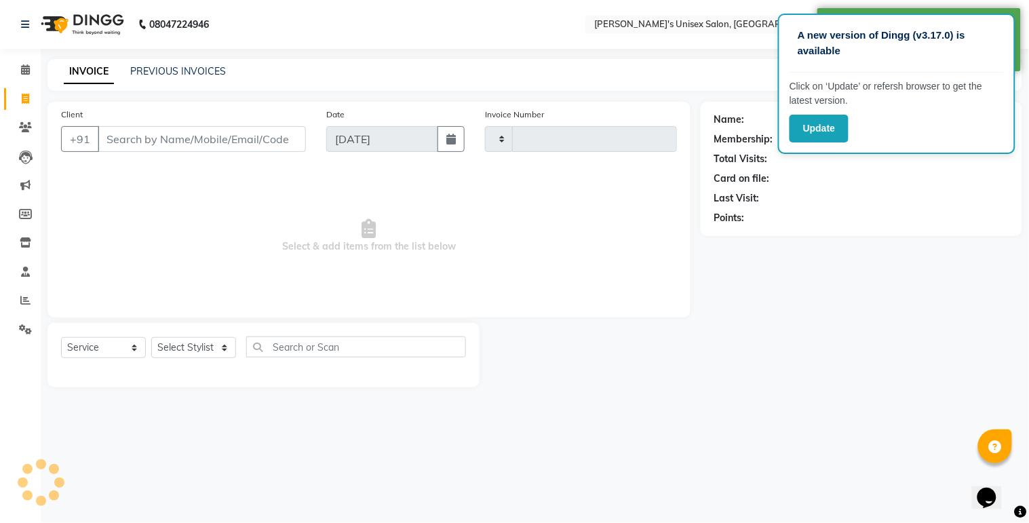
type input "0529"
select select "8273"
click at [117, 134] on input "Client" at bounding box center [202, 139] width 208 height 26
select select "79756"
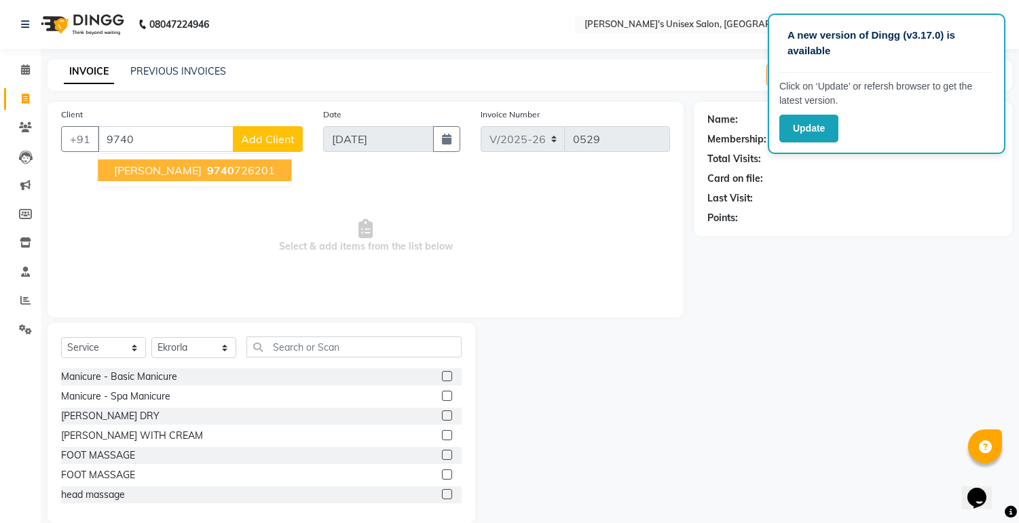
click at [127, 174] on span "[PERSON_NAME]" at bounding box center [158, 171] width 88 height 14
type input "9740726201"
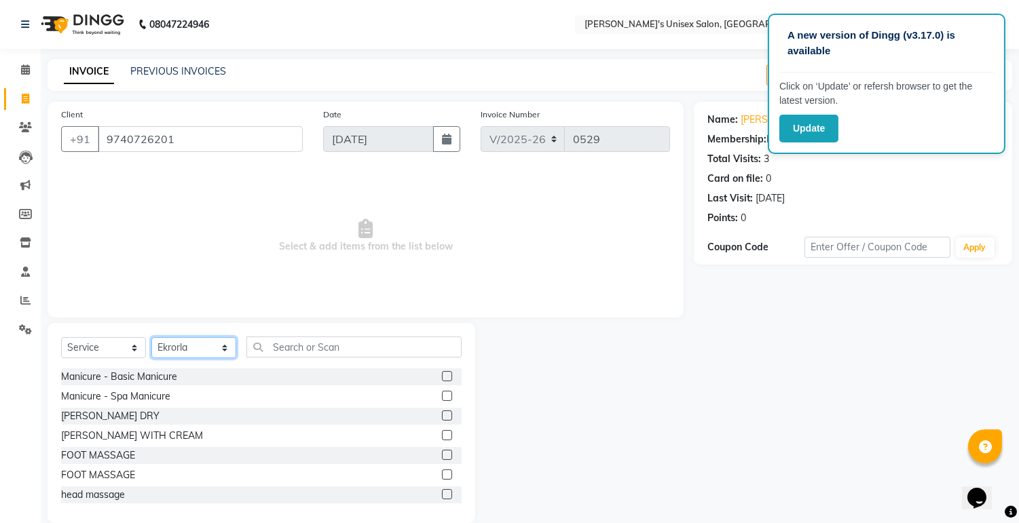
click at [220, 345] on select "Select Stylist [PERSON_NAME] Ekrorla kapingshang Manager onmi pampam POKMI priy…" at bounding box center [193, 347] width 85 height 21
select select "79761"
click at [151, 338] on select "Select Stylist [PERSON_NAME] Ekrorla kapingshang Manager onmi pampam POKMI priy…" at bounding box center [193, 347] width 85 height 21
click at [267, 353] on input "text" at bounding box center [353, 347] width 215 height 21
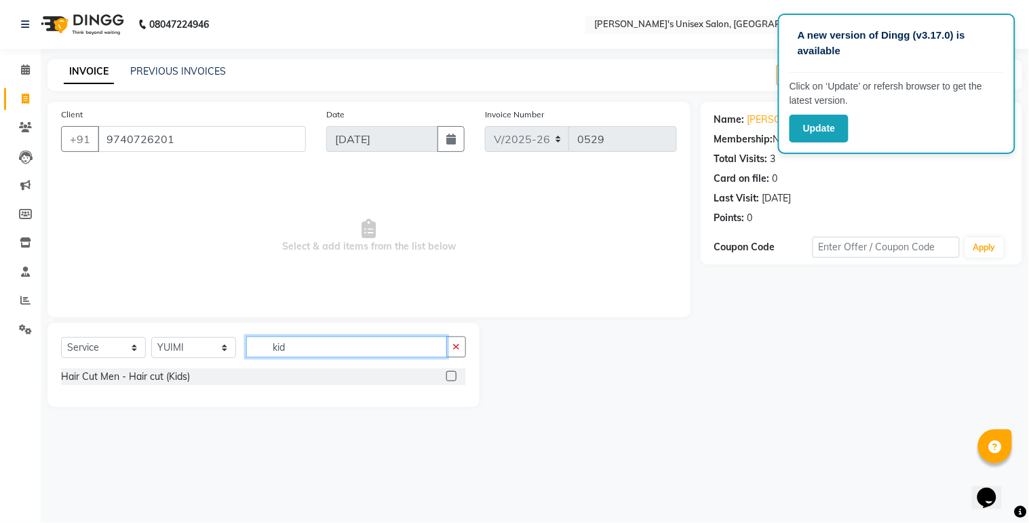
type input "kid"
click at [451, 375] on label at bounding box center [452, 376] width 10 height 10
click at [451, 375] on input "checkbox" at bounding box center [451, 377] width 9 height 9
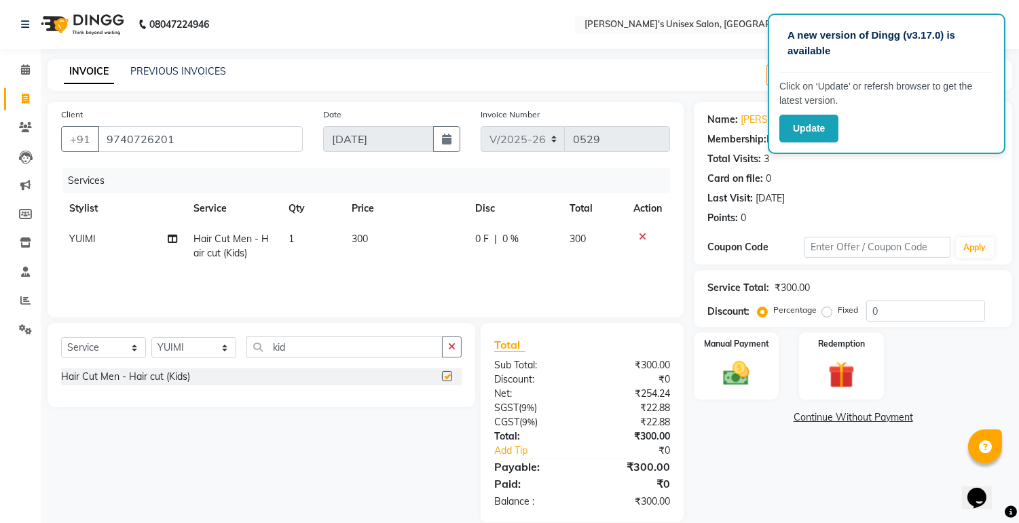
checkbox input "false"
click at [223, 346] on select "Select Stylist [PERSON_NAME] Ekrorla kapingshang Manager onmi pampam POKMI priy…" at bounding box center [193, 347] width 85 height 21
select select "85454"
click at [151, 338] on select "Select Stylist [PERSON_NAME] Ekrorla kapingshang Manager onmi pampam POKMI priy…" at bounding box center [193, 347] width 85 height 21
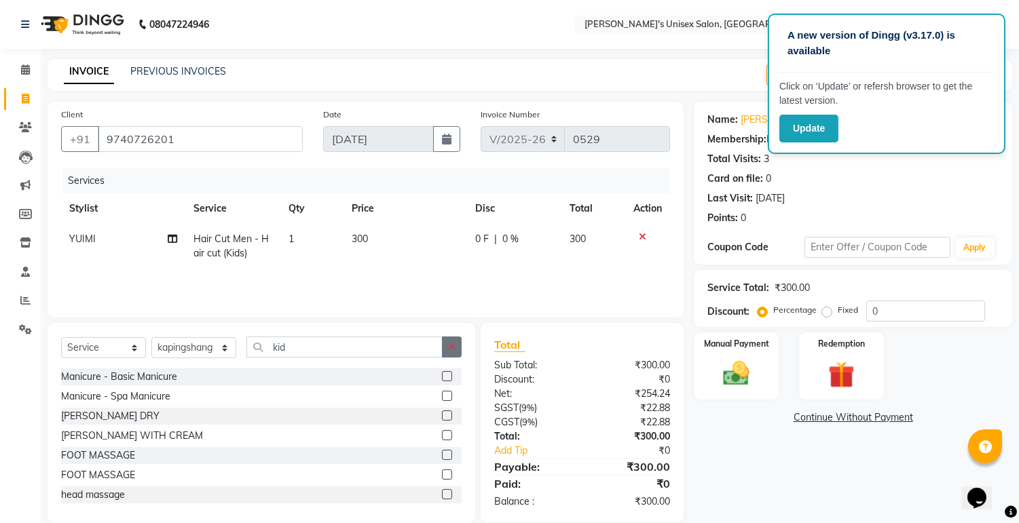
click at [442, 343] on button "button" at bounding box center [452, 347] width 20 height 21
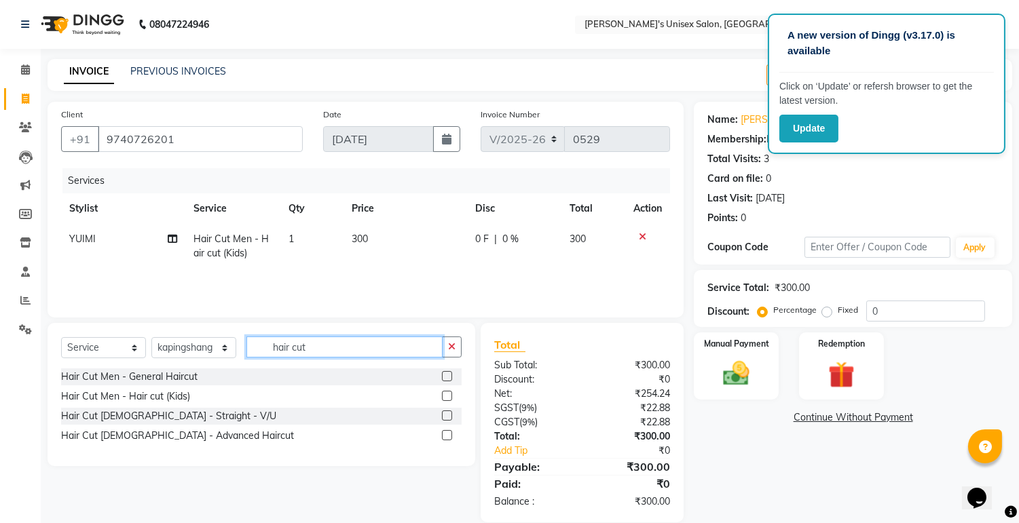
type input "hair cut"
click at [448, 373] on label at bounding box center [447, 376] width 10 height 10
click at [448, 373] on input "checkbox" at bounding box center [446, 377] width 9 height 9
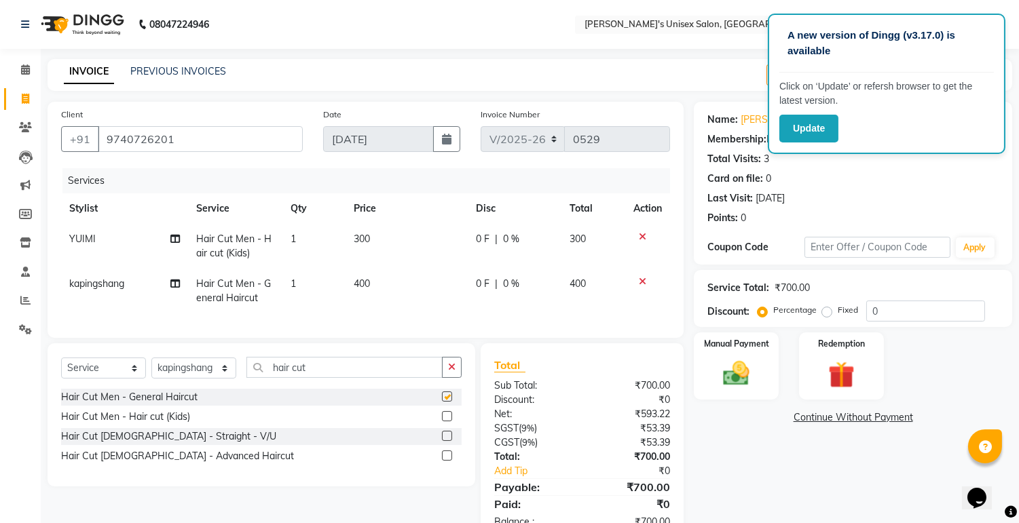
checkbox input "false"
click at [384, 282] on td "400" at bounding box center [406, 291] width 122 height 45
select select "85454"
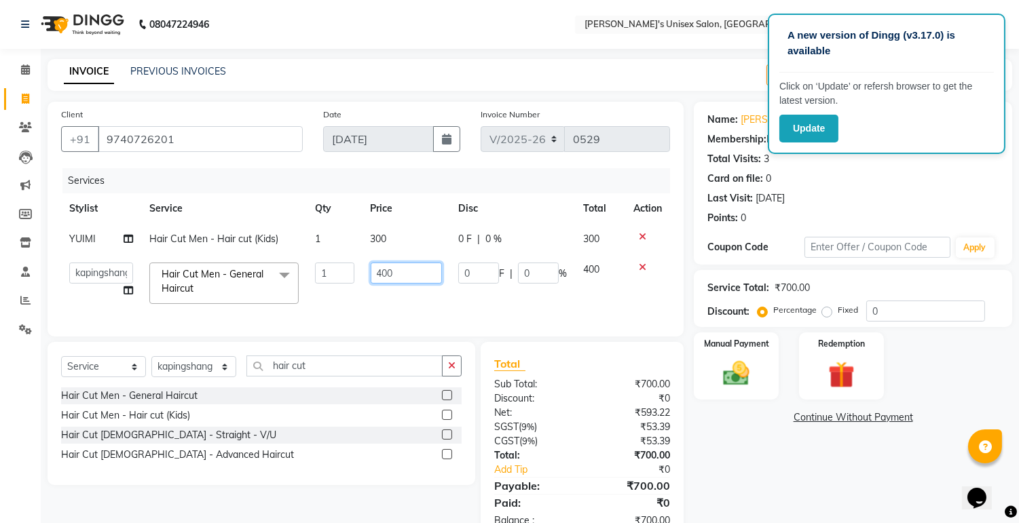
click at [398, 276] on input "400" at bounding box center [406, 273] width 71 height 21
type input "4"
type input "200"
click at [392, 288] on td "200" at bounding box center [406, 283] width 88 height 58
select select "85454"
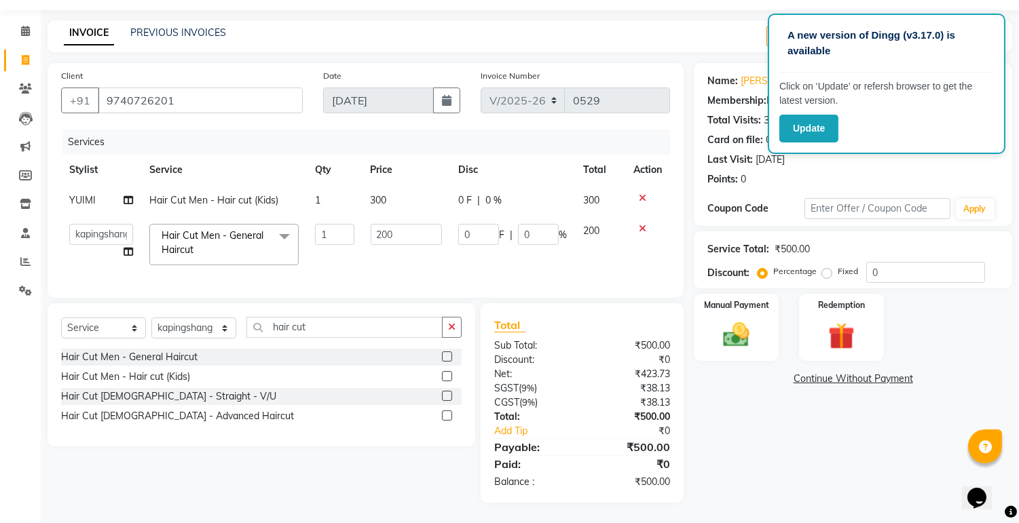
scroll to position [50, 0]
click at [727, 320] on img at bounding box center [736, 336] width 45 height 32
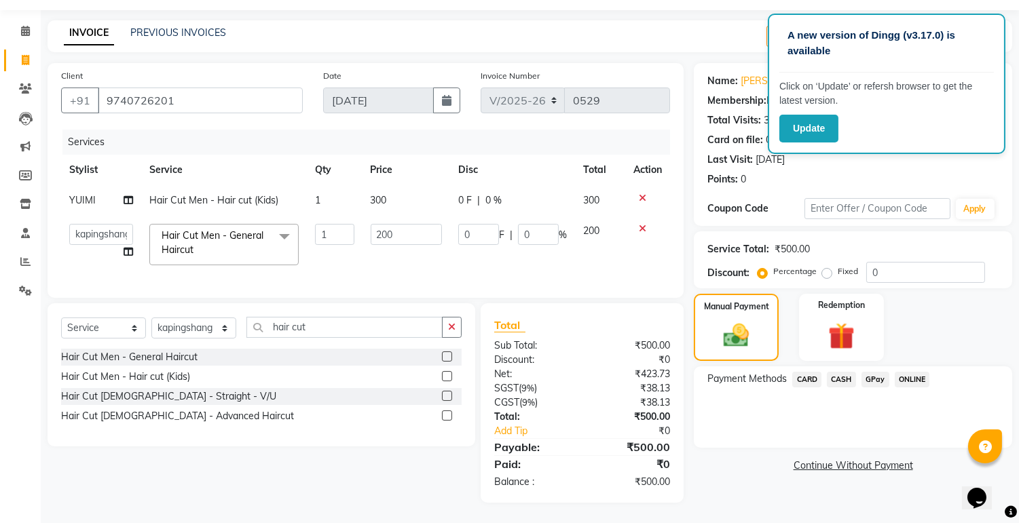
click at [915, 372] on span "ONLINE" at bounding box center [911, 380] width 35 height 16
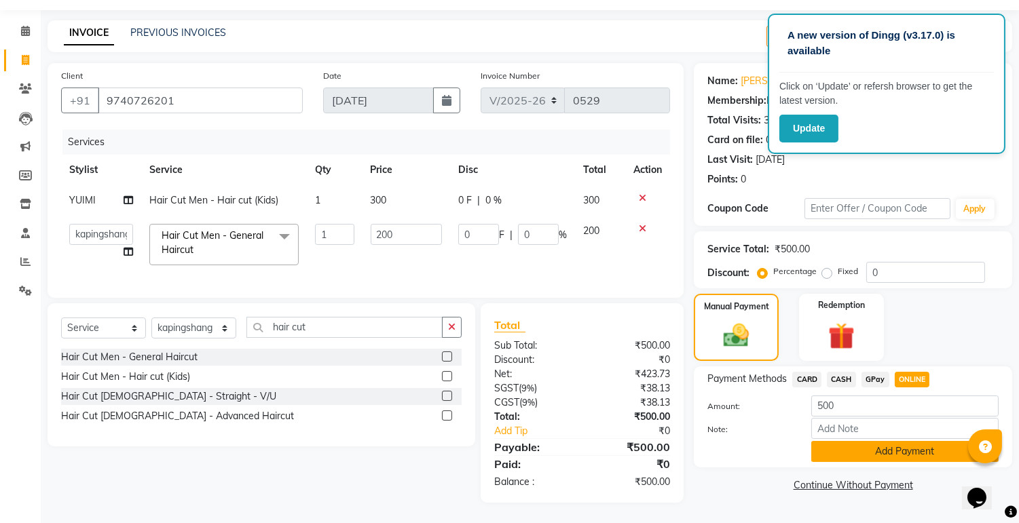
click at [908, 441] on button "Add Payment" at bounding box center [904, 451] width 187 height 21
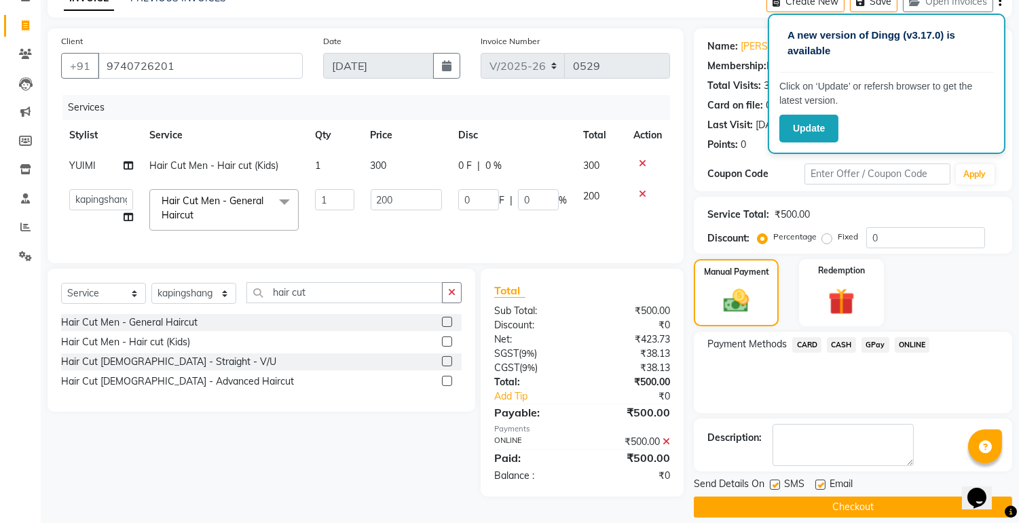
scroll to position [87, 0]
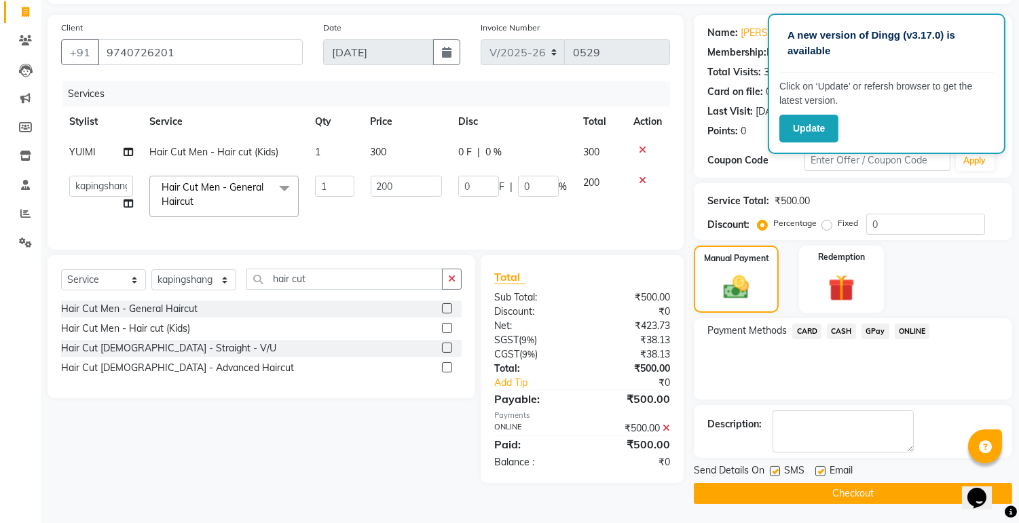
click at [819, 466] on label at bounding box center [820, 471] width 10 height 10
click at [819, 468] on input "checkbox" at bounding box center [819, 472] width 9 height 9
checkbox input "false"
click at [774, 467] on label at bounding box center [775, 471] width 10 height 10
click at [774, 468] on input "checkbox" at bounding box center [774, 472] width 9 height 9
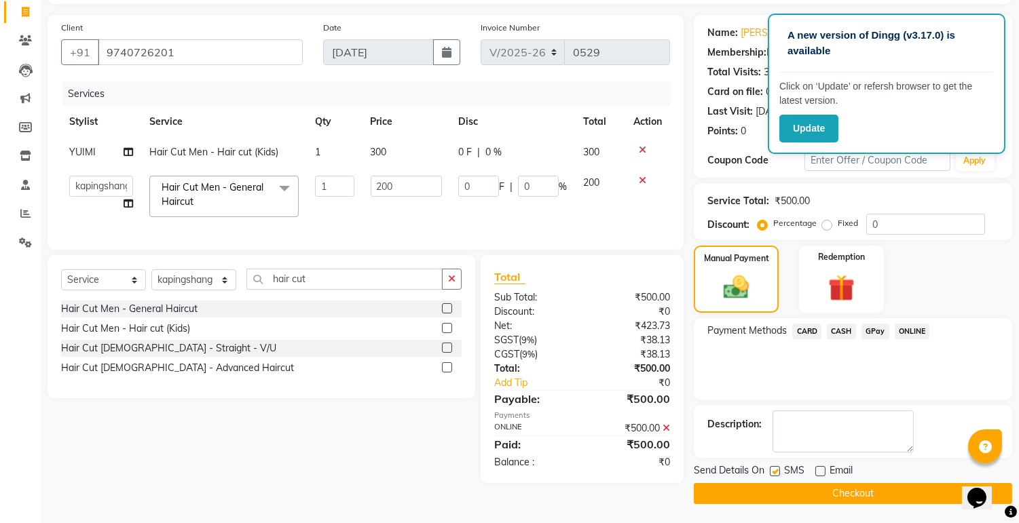
checkbox input "false"
click at [798, 487] on button "Checkout" at bounding box center [853, 493] width 318 height 21
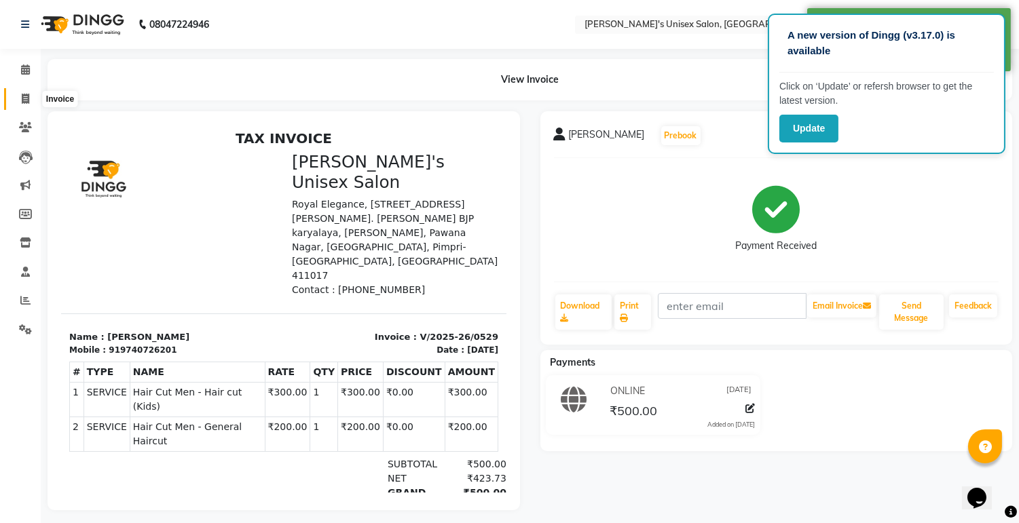
click at [29, 94] on span at bounding box center [26, 100] width 24 height 16
select select "service"
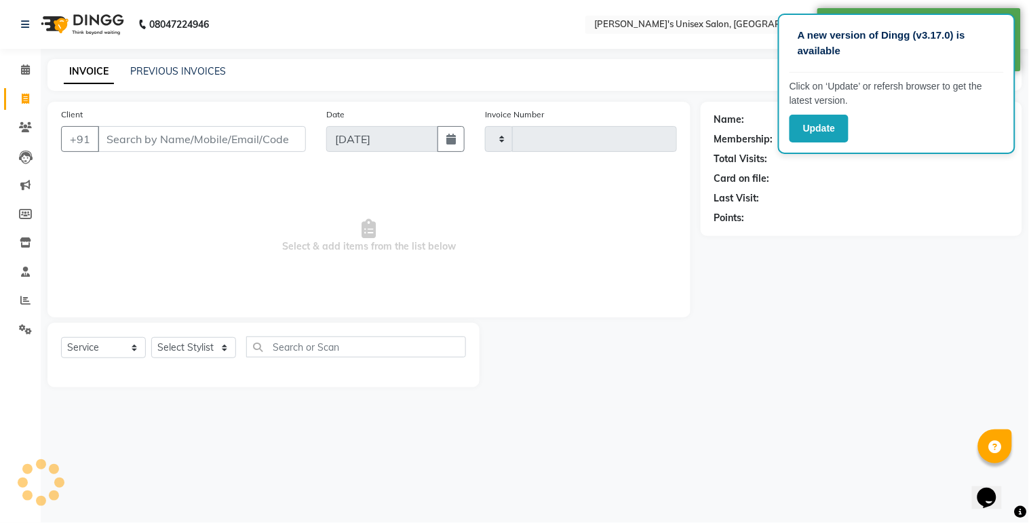
type input "0530"
select select "8273"
select select "79756"
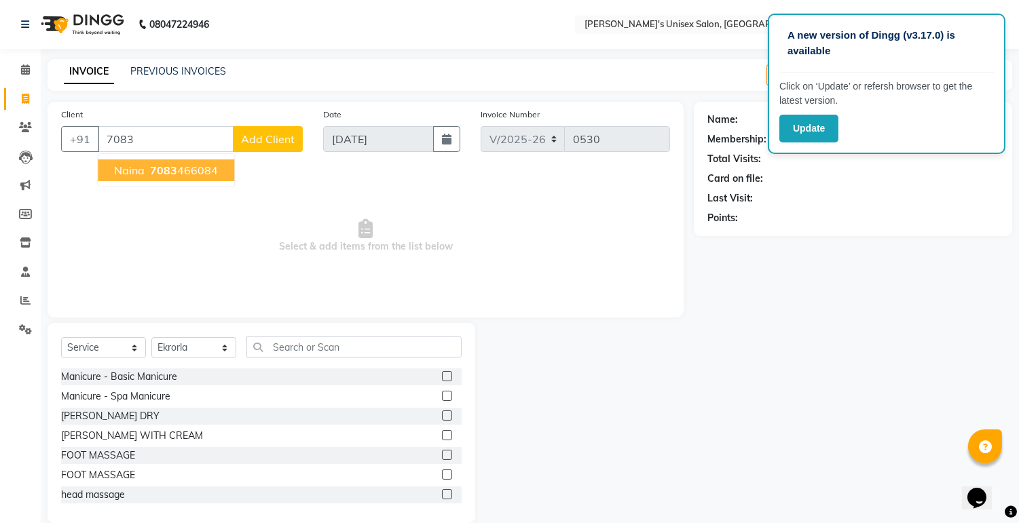
click at [159, 170] on span "7083" at bounding box center [163, 171] width 27 height 14
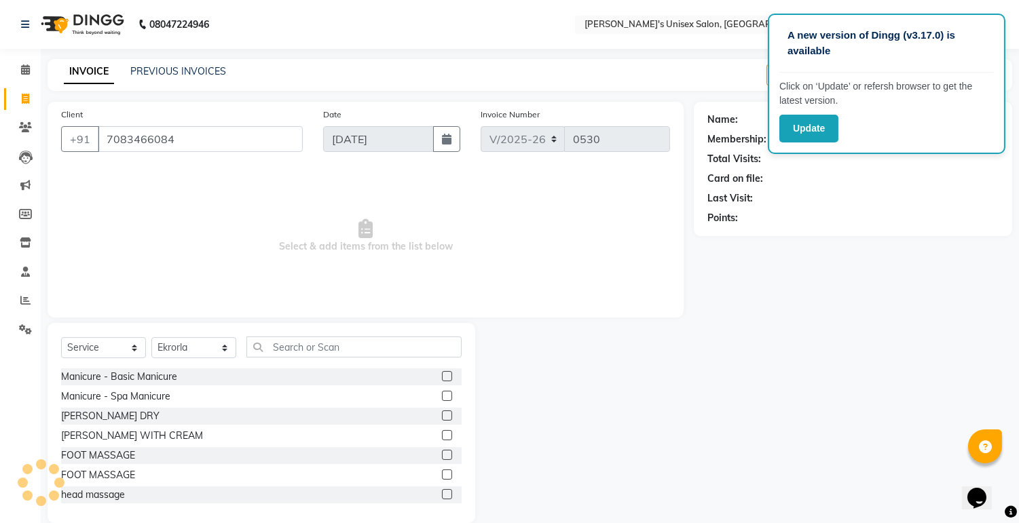
type input "7083466084"
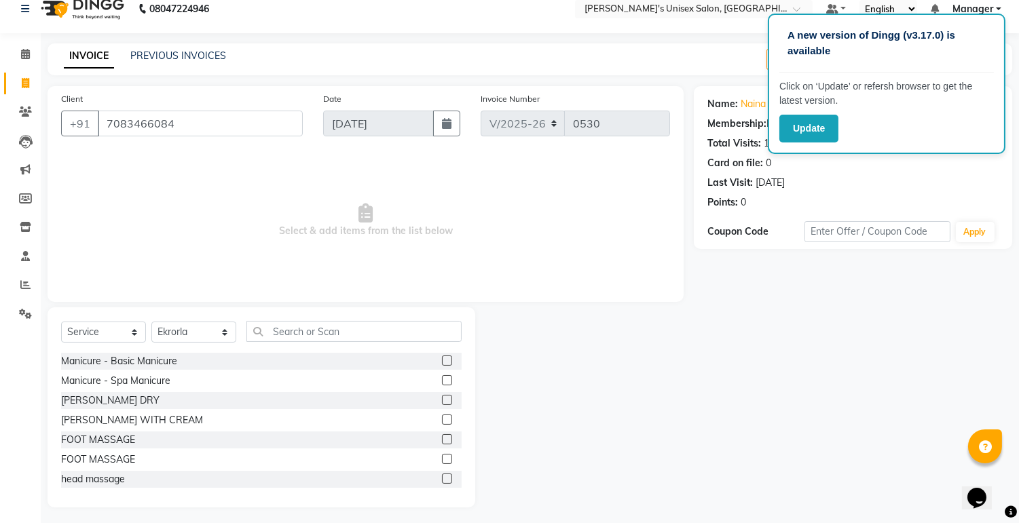
scroll to position [20, 0]
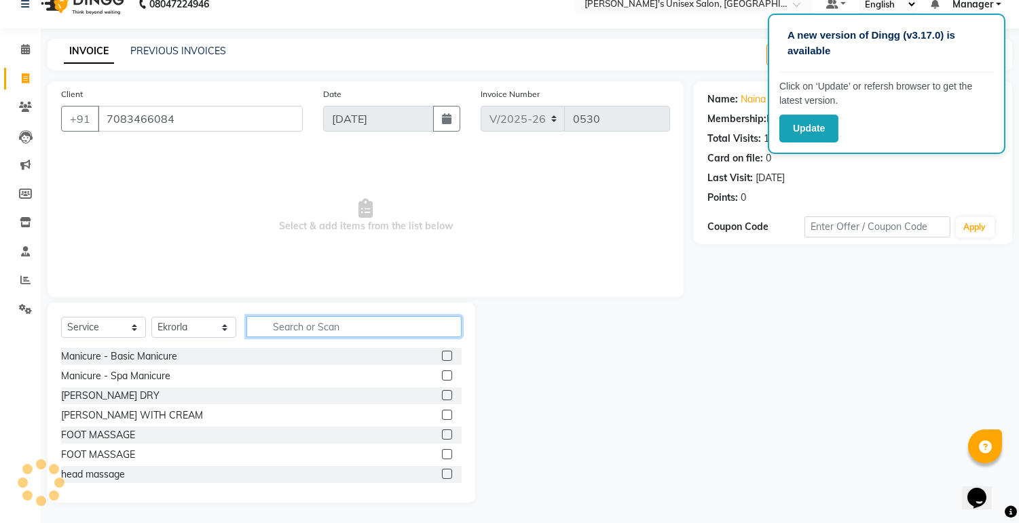
click at [257, 326] on input "text" at bounding box center [353, 326] width 215 height 21
type input "hair spa"
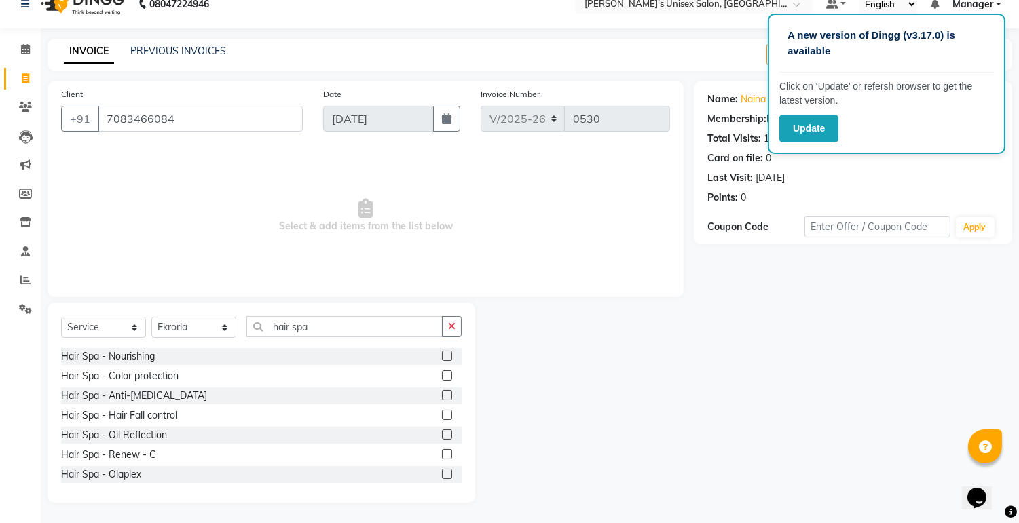
click at [442, 354] on label at bounding box center [447, 356] width 10 height 10
click at [442, 354] on input "checkbox" at bounding box center [446, 356] width 9 height 9
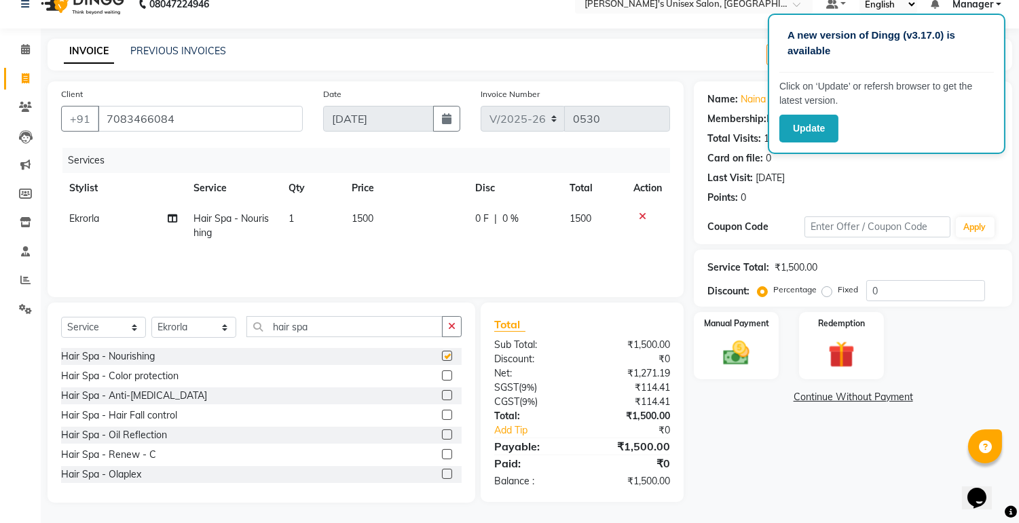
checkbox input "false"
click at [385, 210] on td "1500" at bounding box center [405, 226] width 124 height 45
select select "79756"
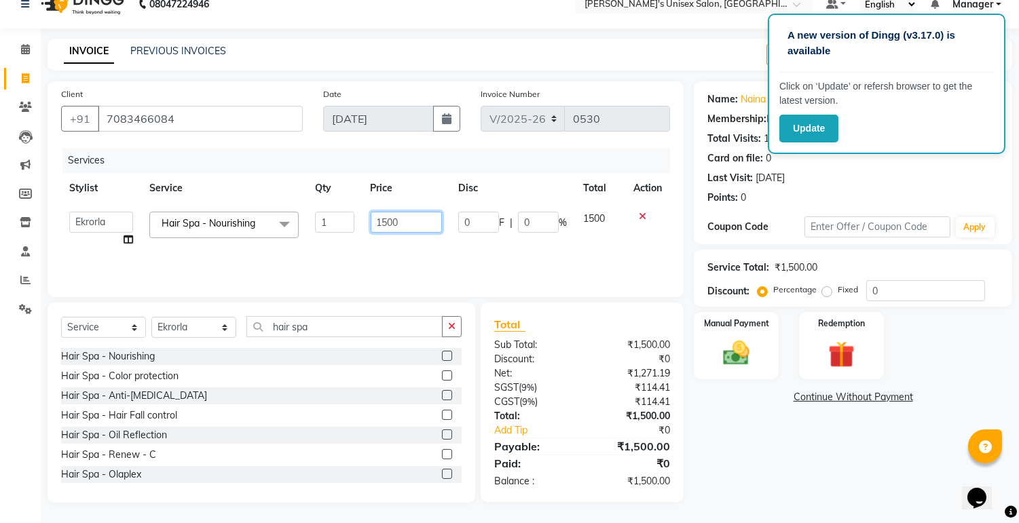
click at [383, 224] on input "1500" at bounding box center [406, 222] width 71 height 21
click at [392, 219] on input "500" at bounding box center [406, 222] width 71 height 21
type input "5"
type input "5000"
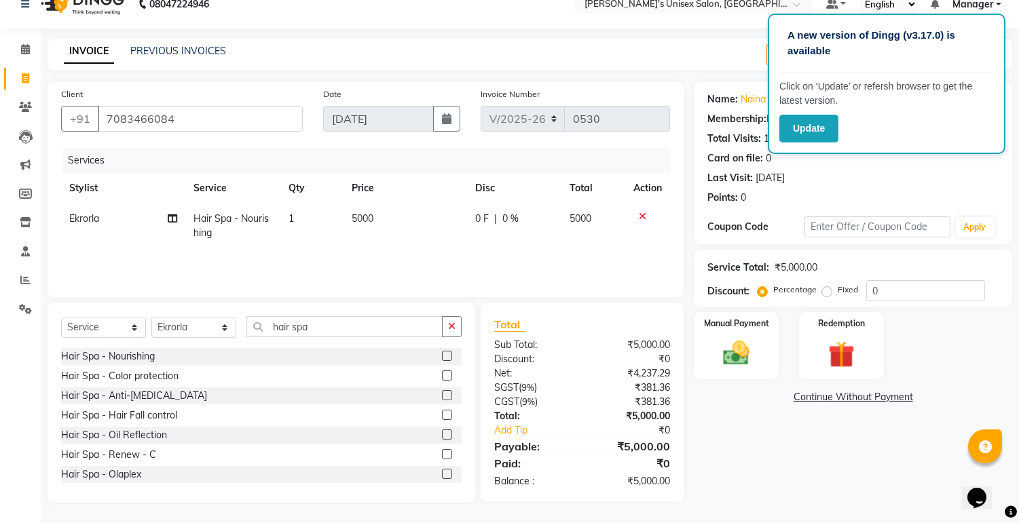
click at [428, 267] on div "Services Stylist Service Qty Price Disc Total Action Ekrorla Hair Spa - Nourish…" at bounding box center [365, 216] width 609 height 136
click at [222, 328] on select "Select Stylist [PERSON_NAME] Ekrorla kapingshang Manager onmi pampam POKMI priy…" at bounding box center [193, 327] width 85 height 21
select select "79778"
click at [151, 318] on select "Select Stylist [PERSON_NAME] Ekrorla kapingshang Manager onmi pampam POKMI priy…" at bounding box center [193, 327] width 85 height 21
click at [453, 331] on icon "button" at bounding box center [451, 327] width 7 height 10
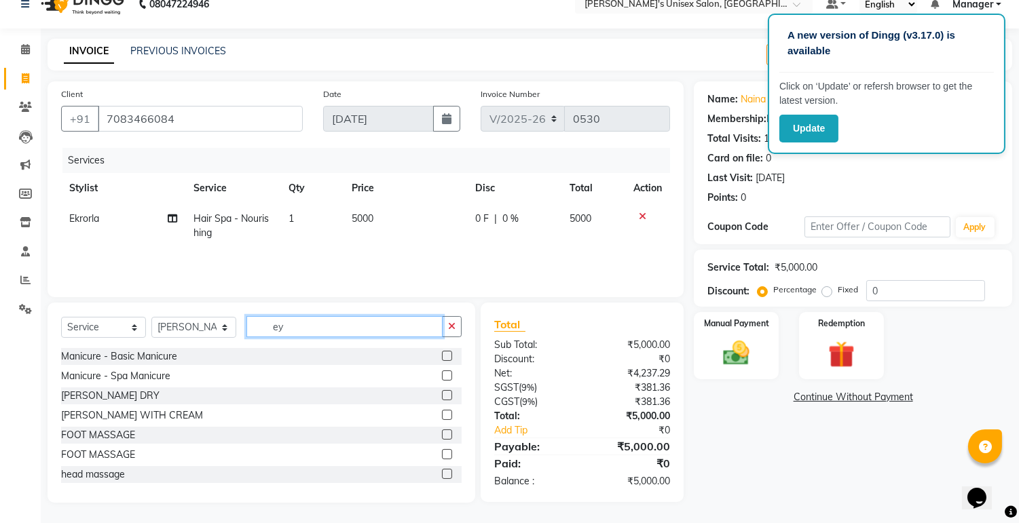
scroll to position [19, 0]
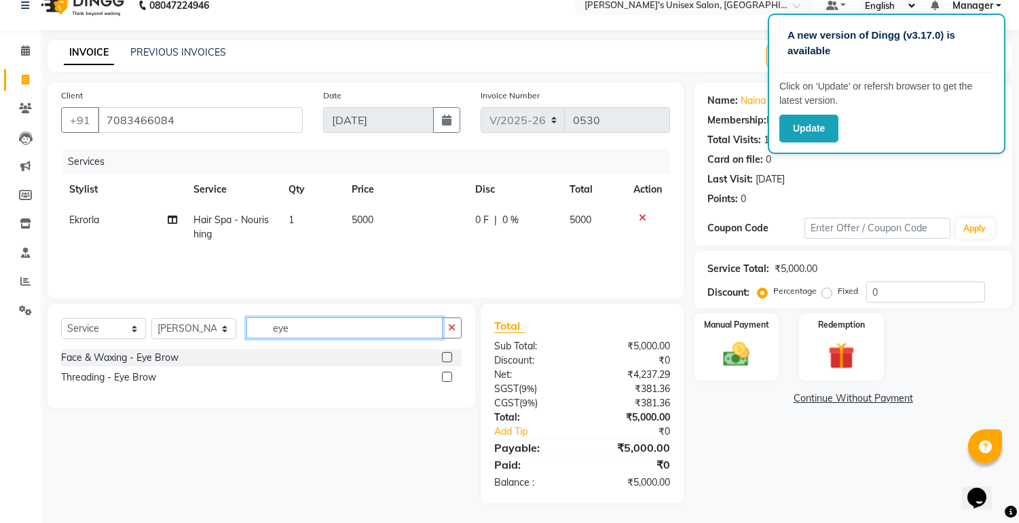
type input "eye"
click at [446, 354] on label at bounding box center [447, 357] width 10 height 10
click at [446, 354] on input "checkbox" at bounding box center [446, 358] width 9 height 9
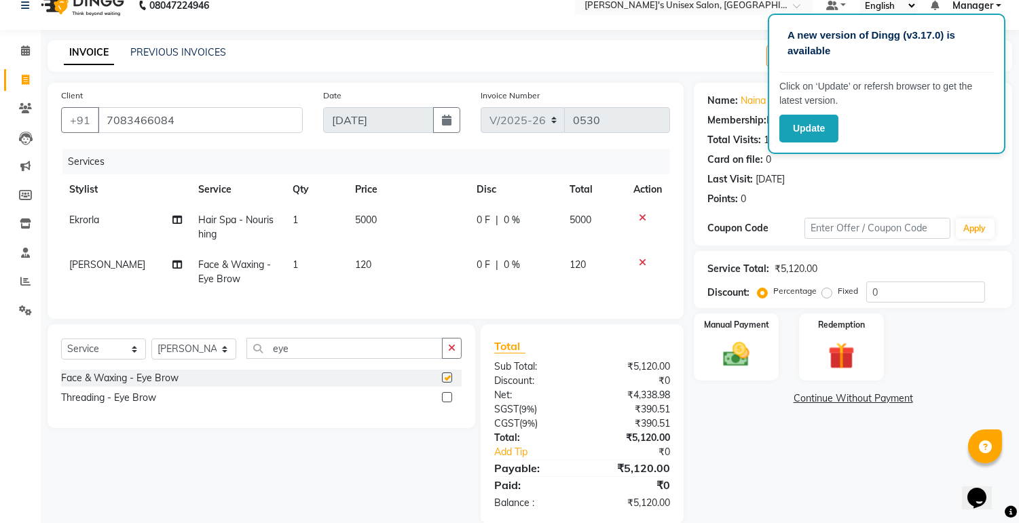
checkbox input "false"
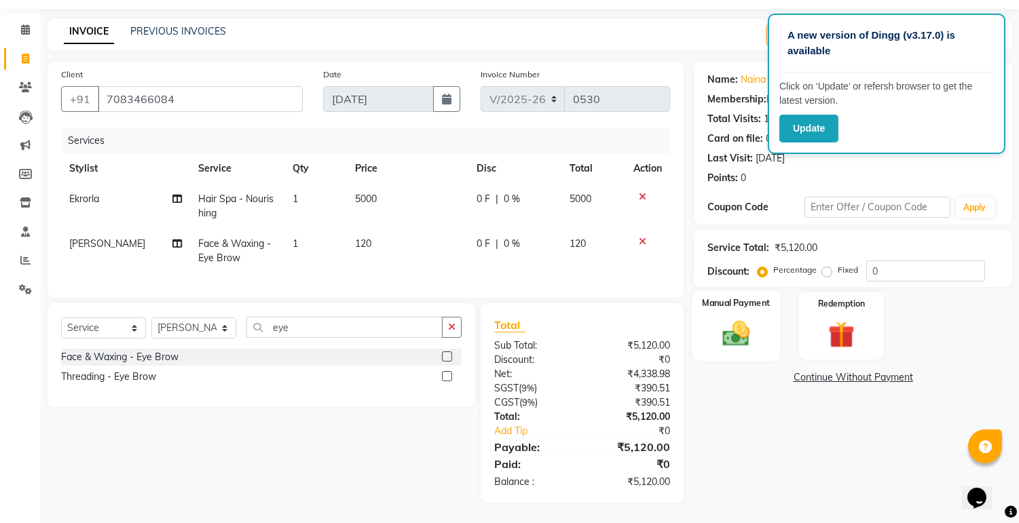
click at [730, 327] on img at bounding box center [736, 334] width 45 height 32
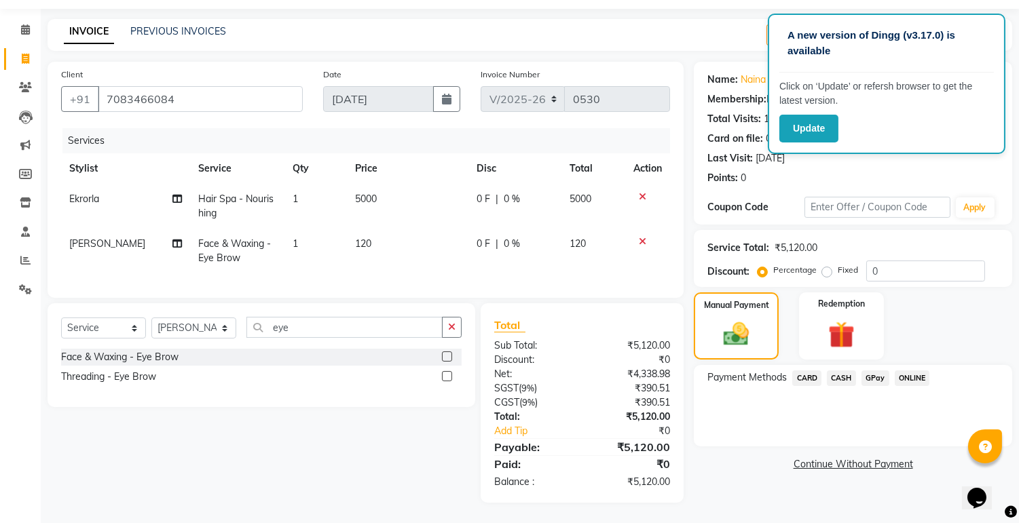
click at [839, 371] on span "CASH" at bounding box center [841, 379] width 29 height 16
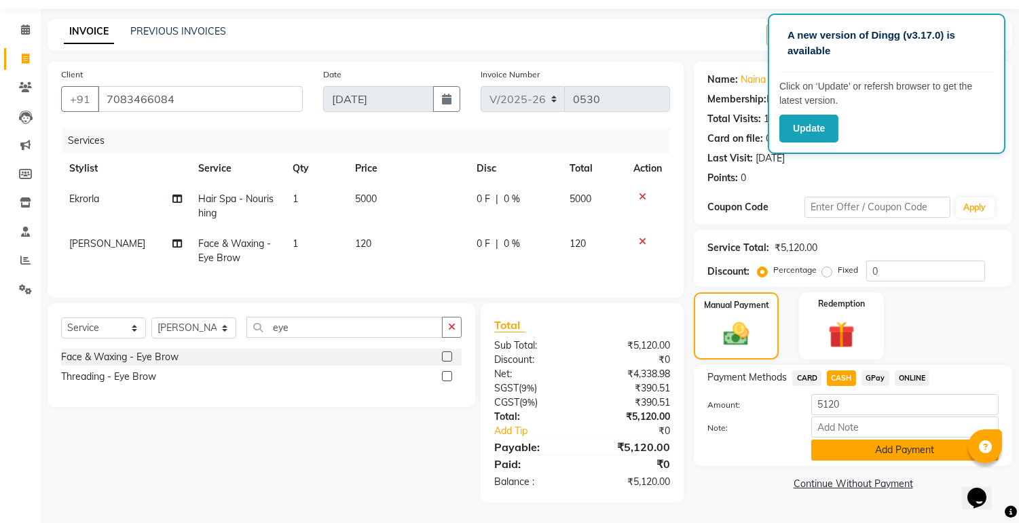
click at [865, 440] on button "Add Payment" at bounding box center [904, 450] width 187 height 21
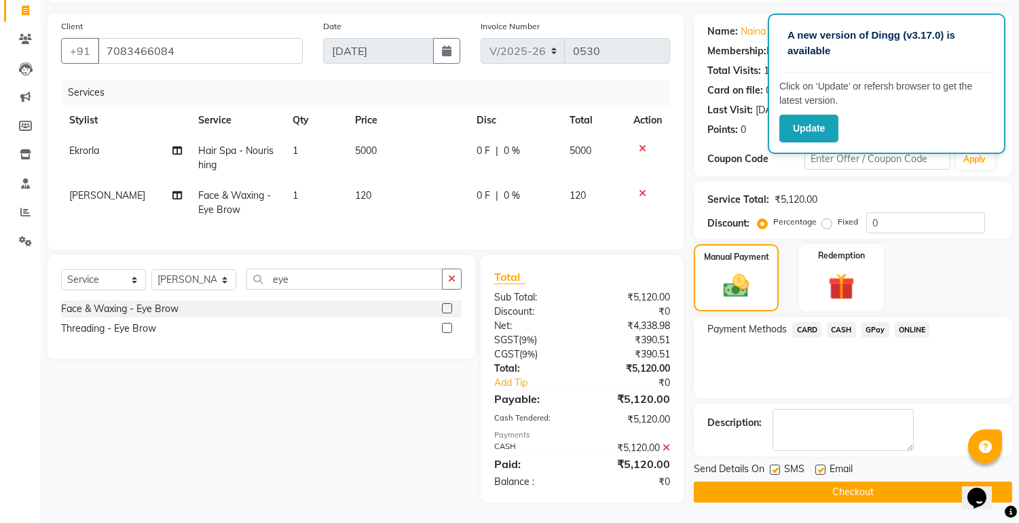
scroll to position [99, 0]
click at [890, 482] on button "Checkout" at bounding box center [853, 492] width 318 height 21
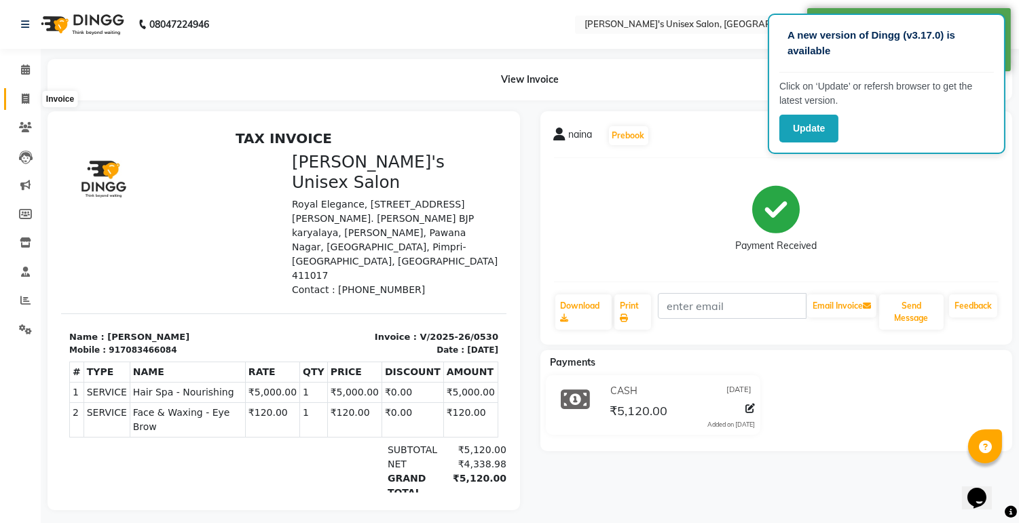
click at [26, 92] on span at bounding box center [26, 100] width 24 height 16
select select "service"
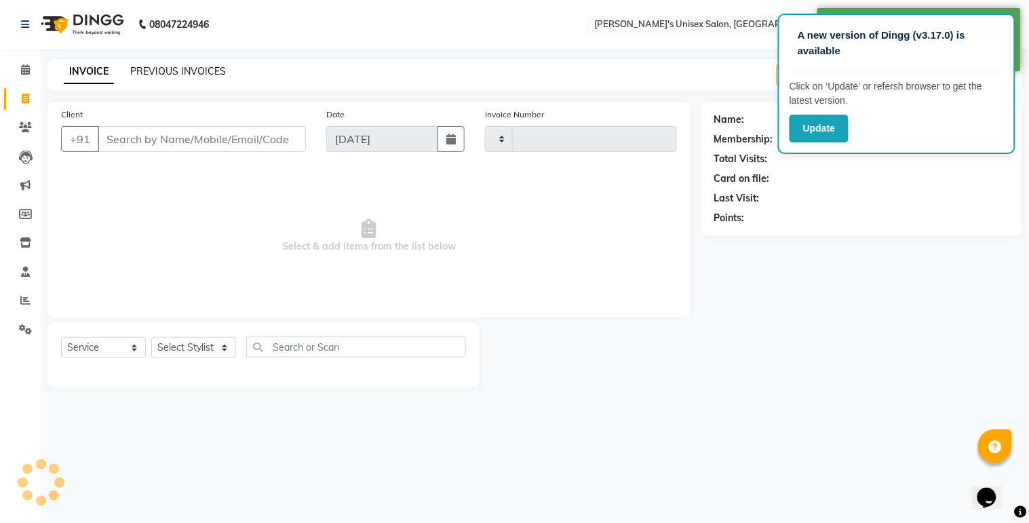
type input "0531"
select select "8273"
click at [200, 75] on link "PREVIOUS INVOICES" at bounding box center [178, 71] width 96 height 12
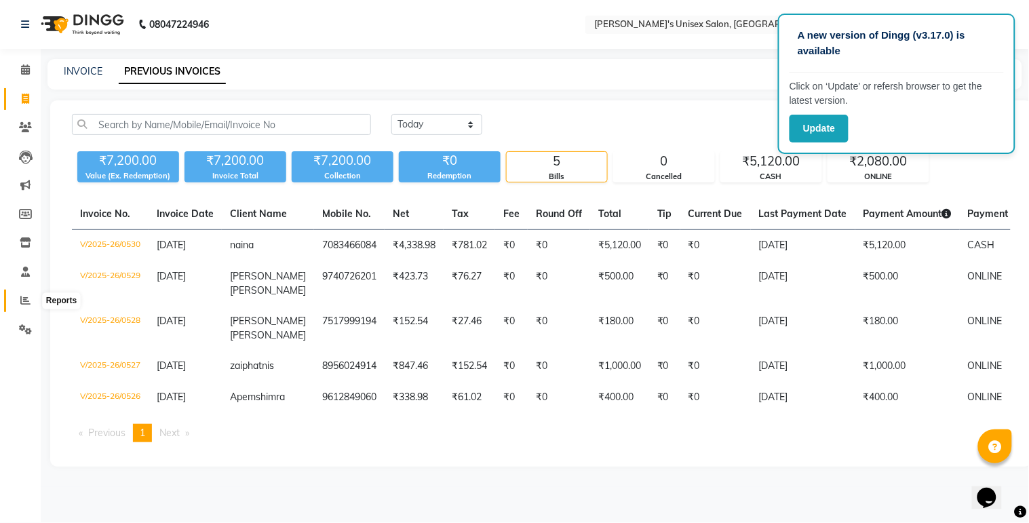
click at [25, 299] on icon at bounding box center [25, 300] width 10 height 10
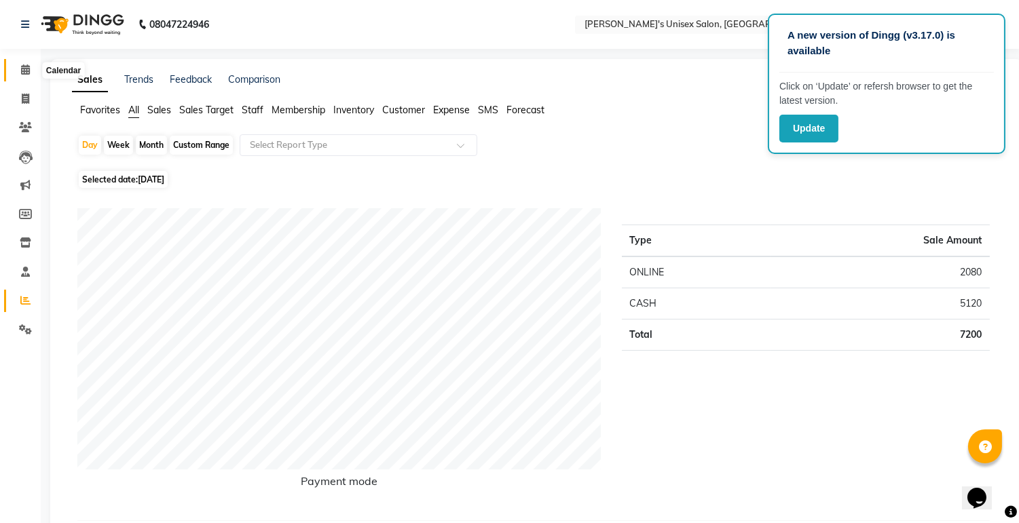
click at [24, 76] on span at bounding box center [26, 70] width 24 height 16
